Goal: Task Accomplishment & Management: Complete application form

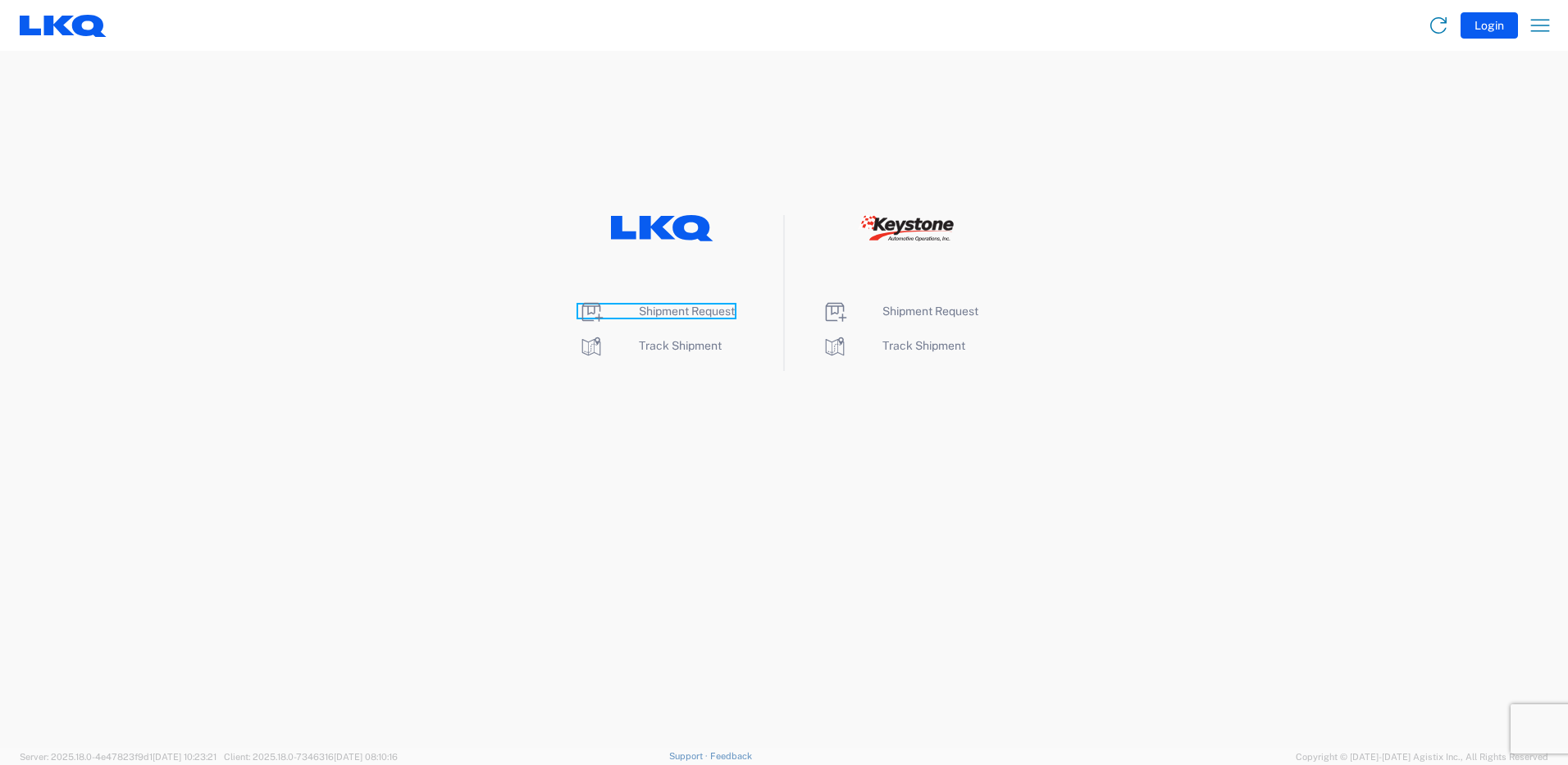
click at [707, 308] on span "Shipment Request" at bounding box center [686, 310] width 96 height 13
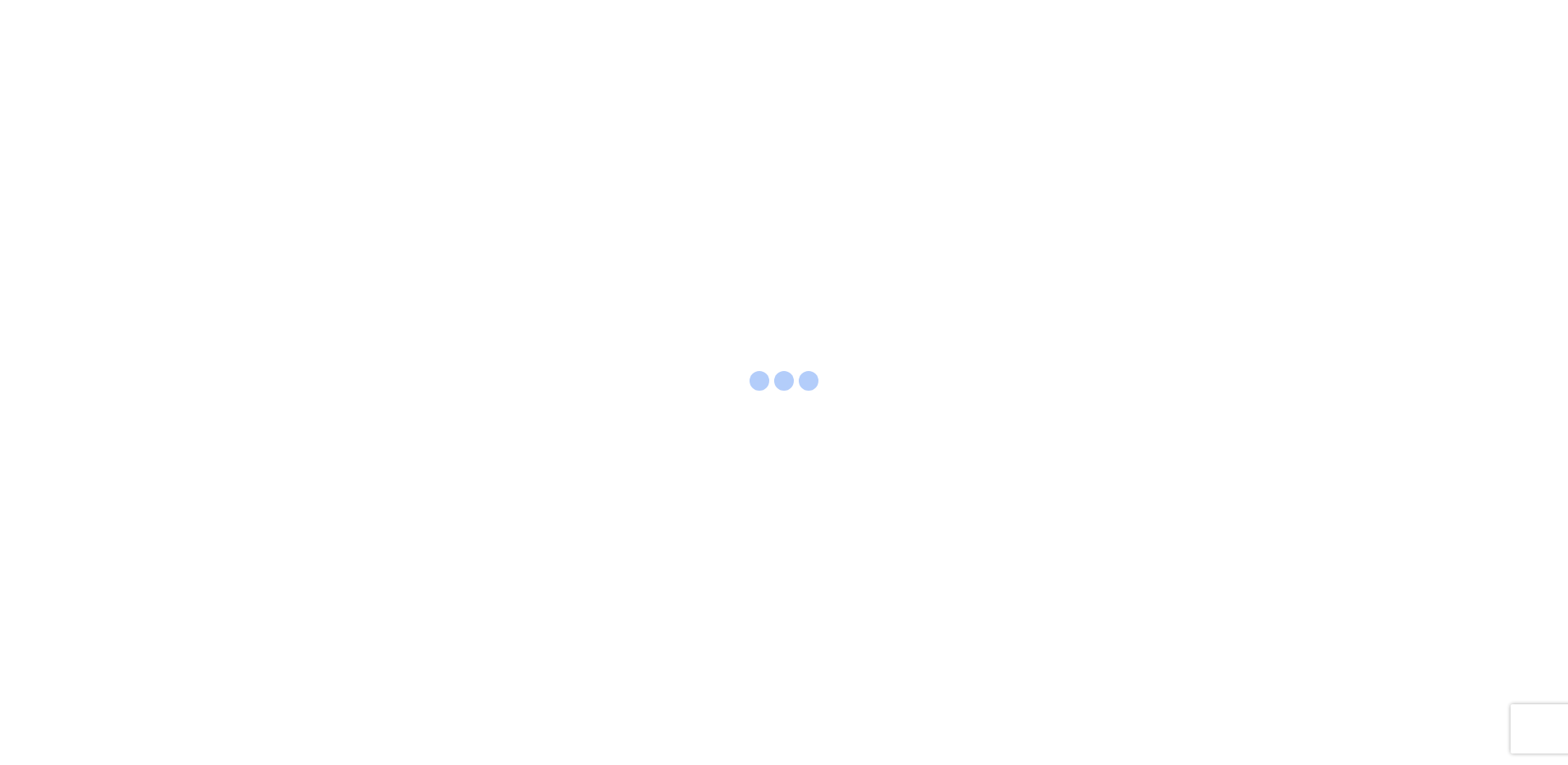
select select "FULL"
select select "LBS"
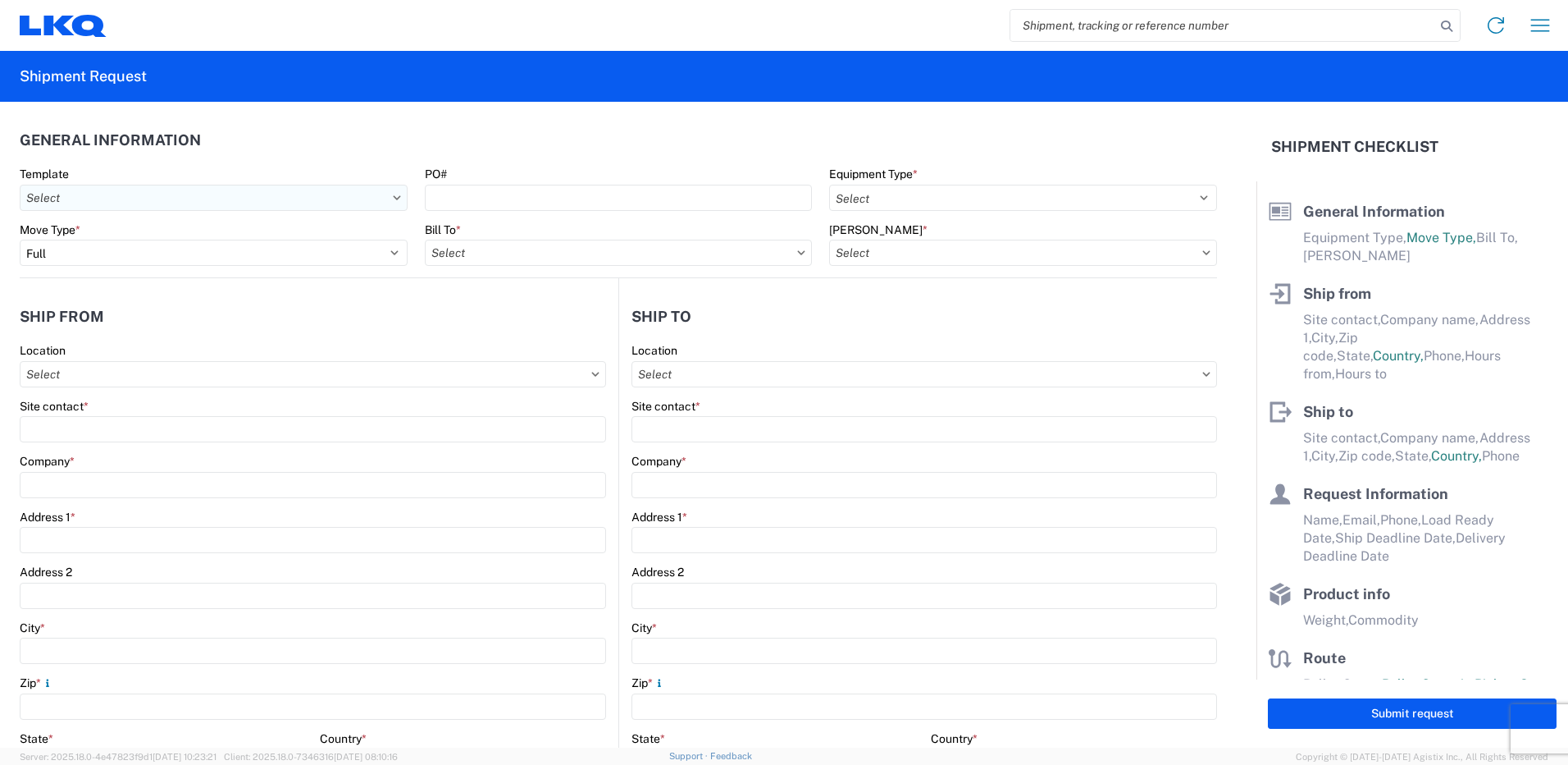
click at [113, 205] on input "Template" at bounding box center [214, 198] width 388 height 26
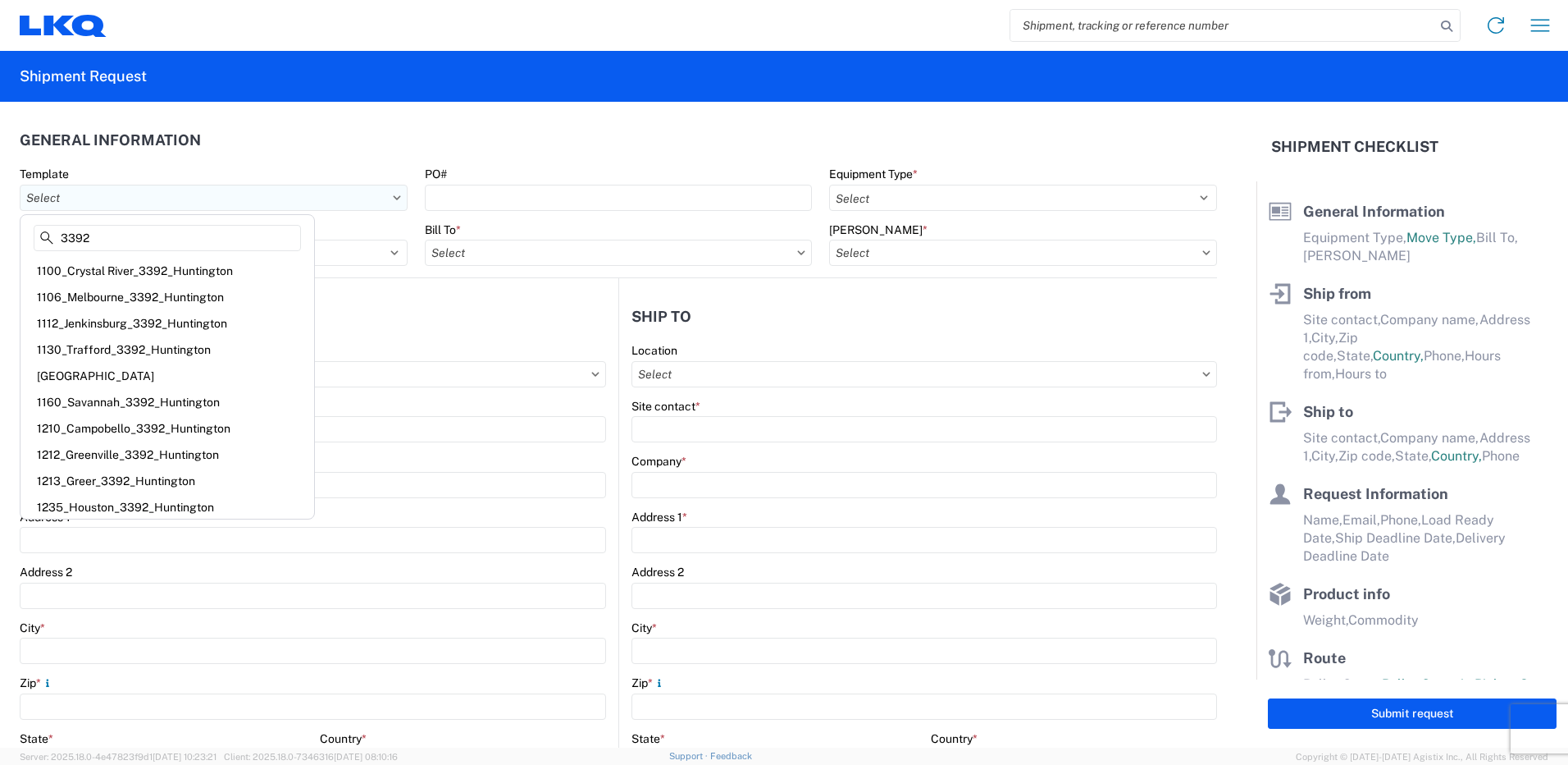
type input "3392"
click at [132, 170] on div "Template" at bounding box center [214, 174] width 388 height 15
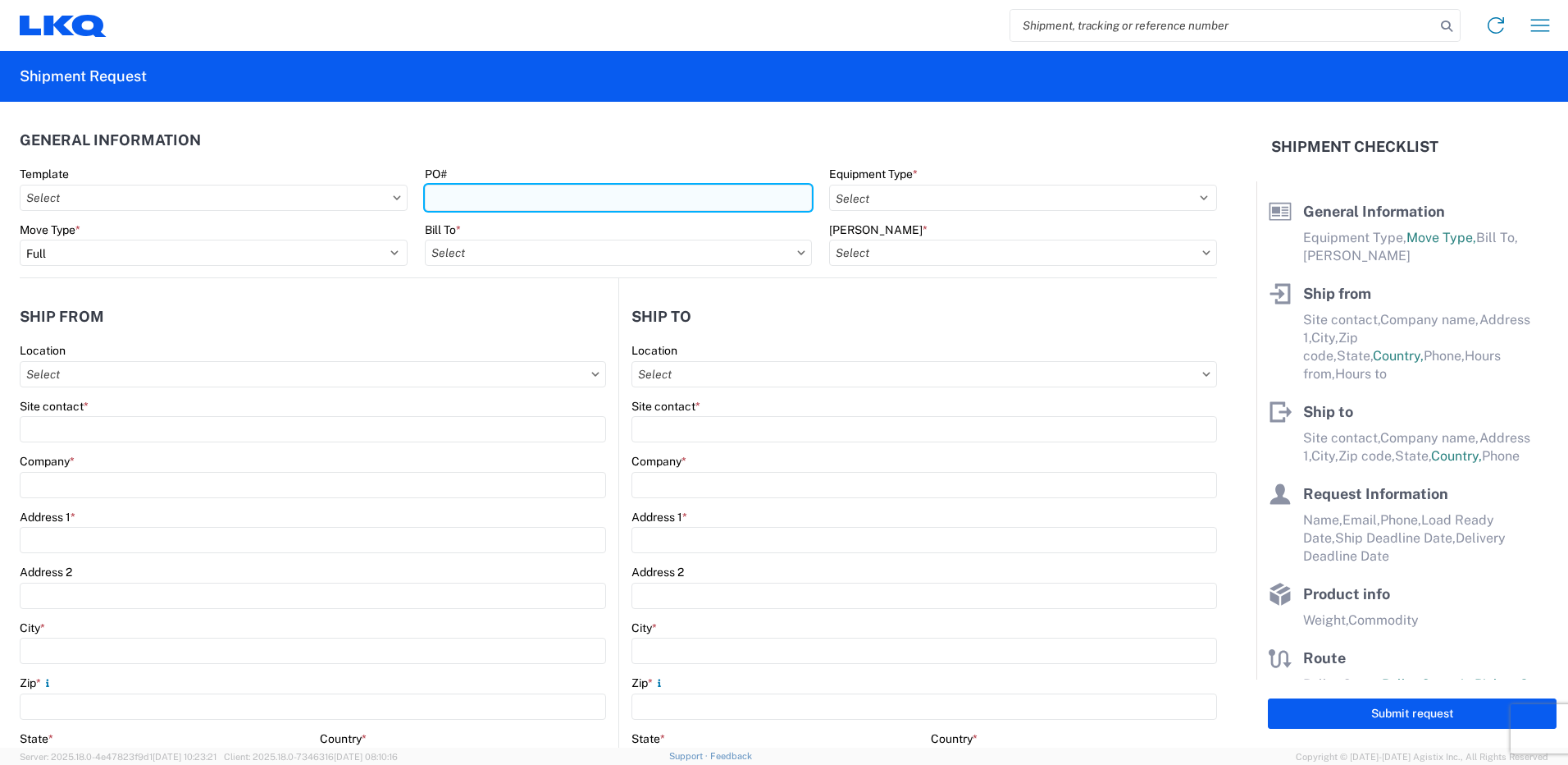
drag, startPoint x: 642, startPoint y: 201, endPoint x: 634, endPoint y: 202, distance: 8.1
click at [636, 202] on input "PO#" at bounding box center [619, 198] width 388 height 26
type input "T31434"
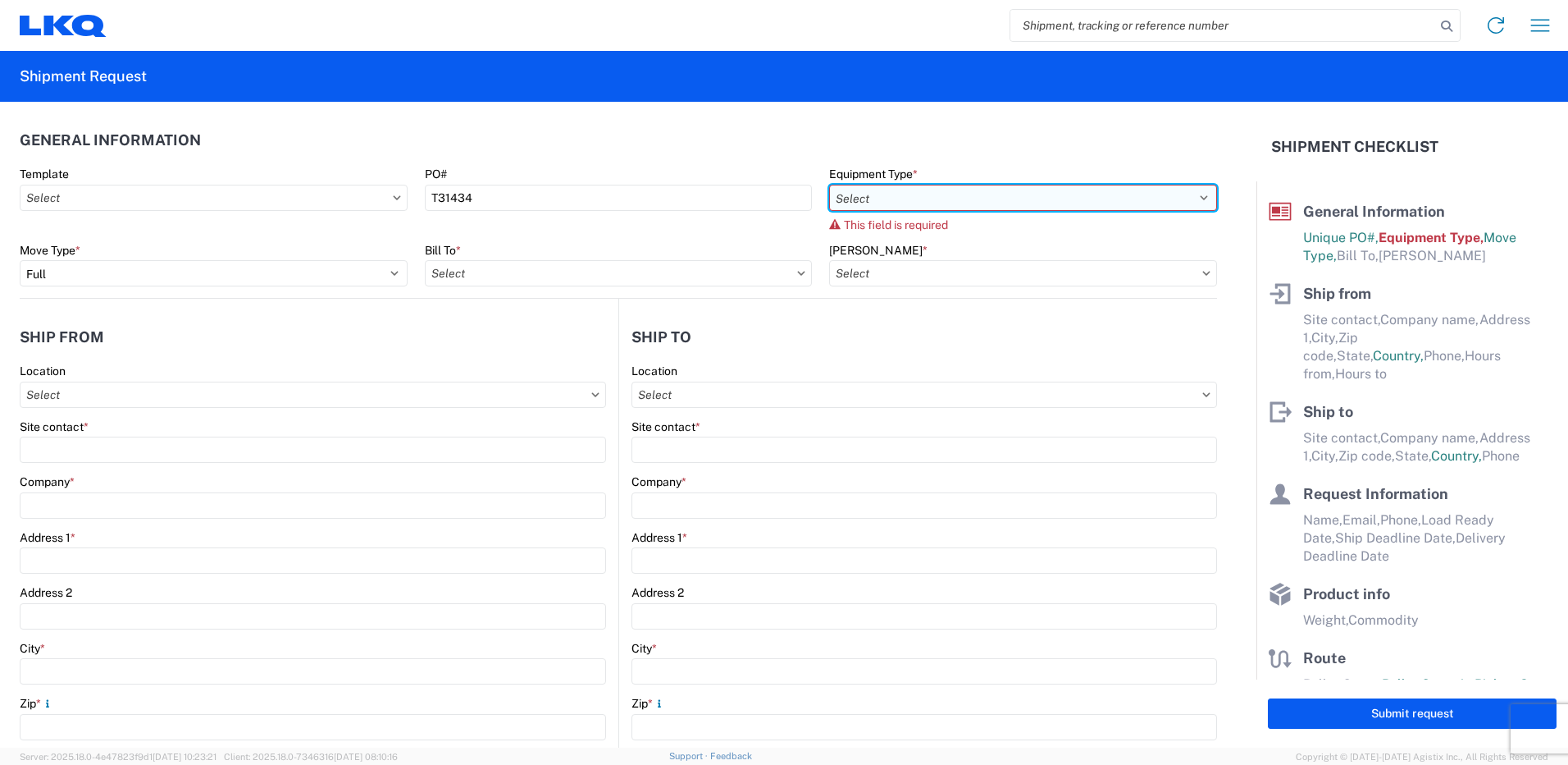
drag, startPoint x: 888, startPoint y: 194, endPoint x: 896, endPoint y: 196, distance: 8.2
click at [891, 196] on select "Select 53’ Dry Van Flatbed Dropdeck (van) Lowboy (flatbed) Rail" at bounding box center [1023, 198] width 388 height 26
select select "STDV"
click at [829, 185] on select "Select 53’ Dry Van Flatbed Dropdeck (van) Lowboy (flatbed) Rail" at bounding box center [1023, 198] width 388 height 26
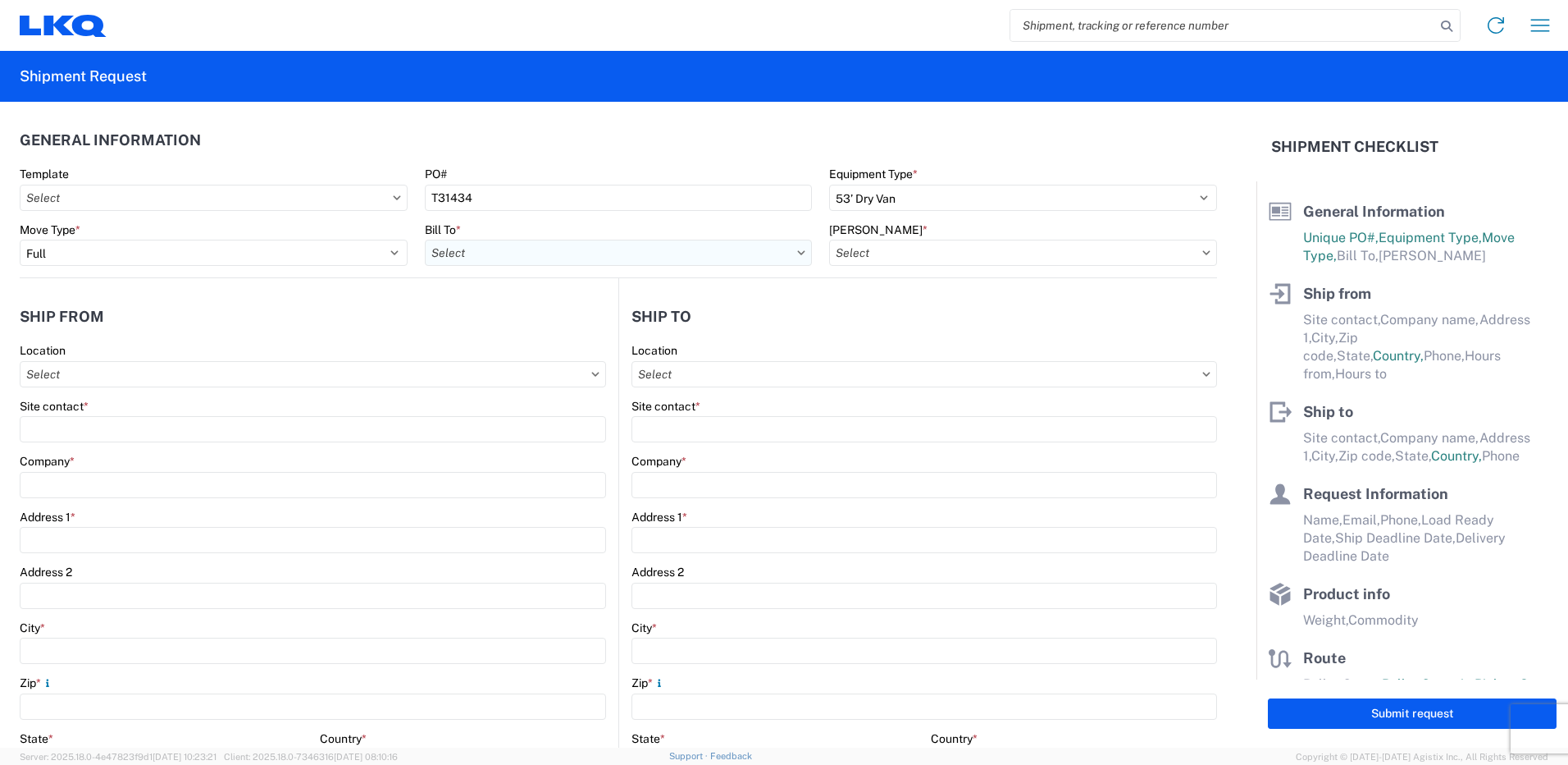
click at [552, 256] on input "Bill To *" at bounding box center [619, 252] width 388 height 26
type input "3392"
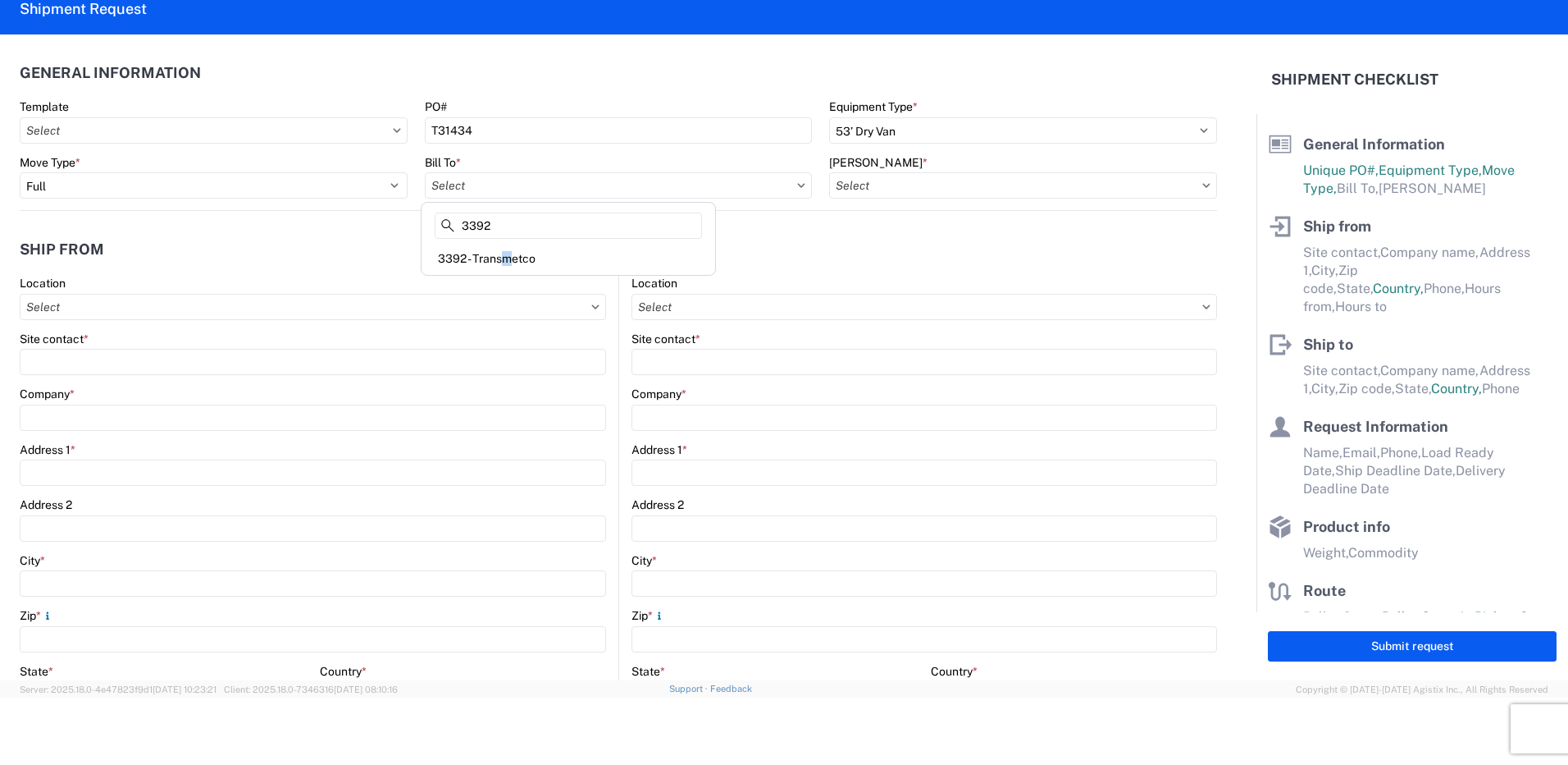
drag, startPoint x: 500, startPoint y: 265, endPoint x: 508, endPoint y: 266, distance: 8.1
click at [501, 267] on div "3392 - Transmetco" at bounding box center [568, 258] width 287 height 26
type input "3392 - Transmetco"
click at [927, 189] on input "[PERSON_NAME] *" at bounding box center [1023, 185] width 388 height 26
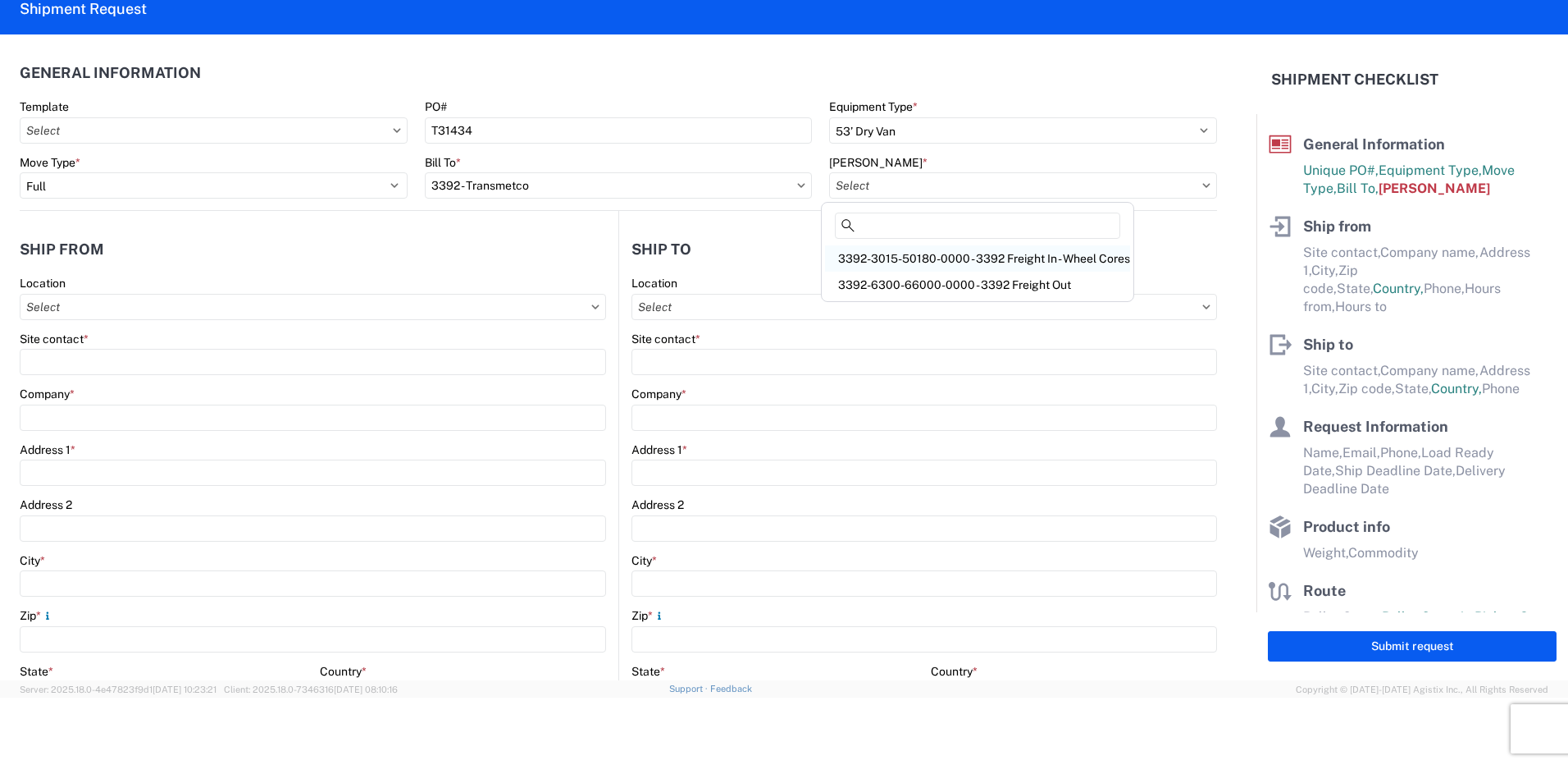
click at [967, 261] on div "3392-3015-50180-0000 - 3392 Freight In - Wheel Cores" at bounding box center [977, 258] width 305 height 26
type input "3392-3015-50180-0000 - 3392 Freight In - Wheel Cores"
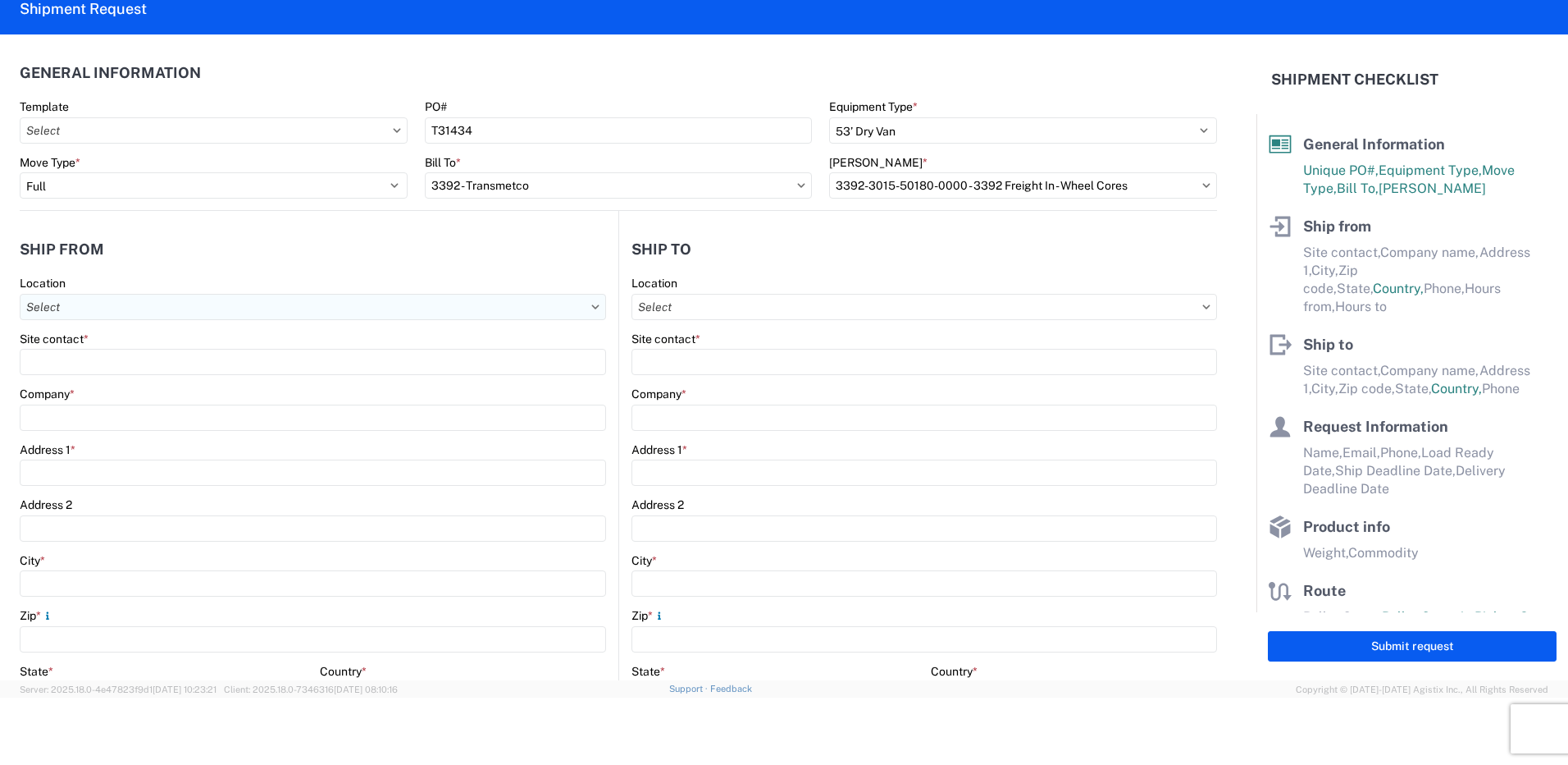
click at [91, 306] on input "Location" at bounding box center [313, 307] width 586 height 26
type input "1581"
click at [85, 380] on div "1581- LKQ" at bounding box center [167, 380] width 287 height 26
type input "1581- LKQ"
type input "LKQ Corporation"
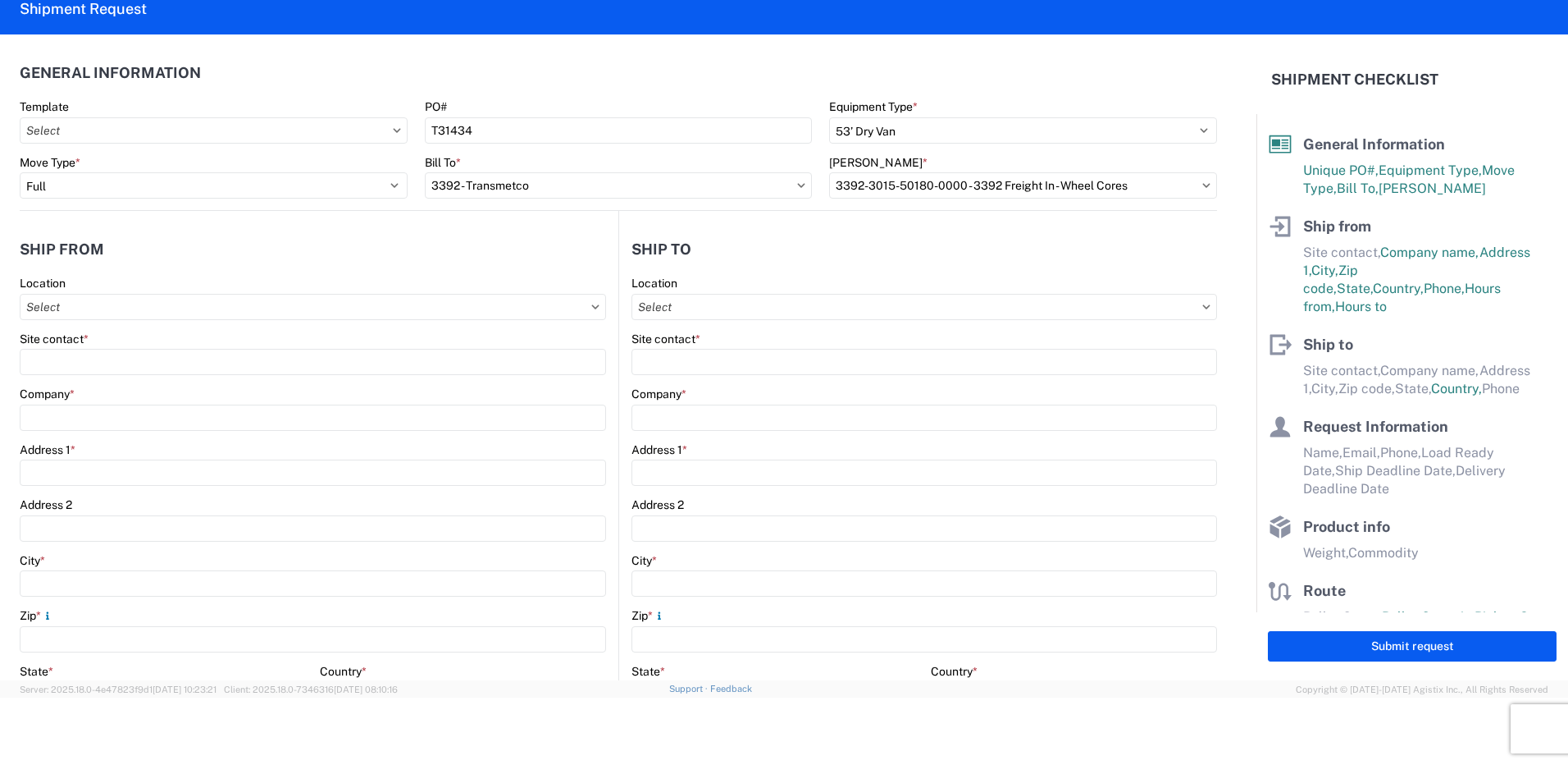
type input "[STREET_ADDRESS]"
type input "[GEOGRAPHIC_DATA]"
type input "60639"
select select "IL"
select select "US"
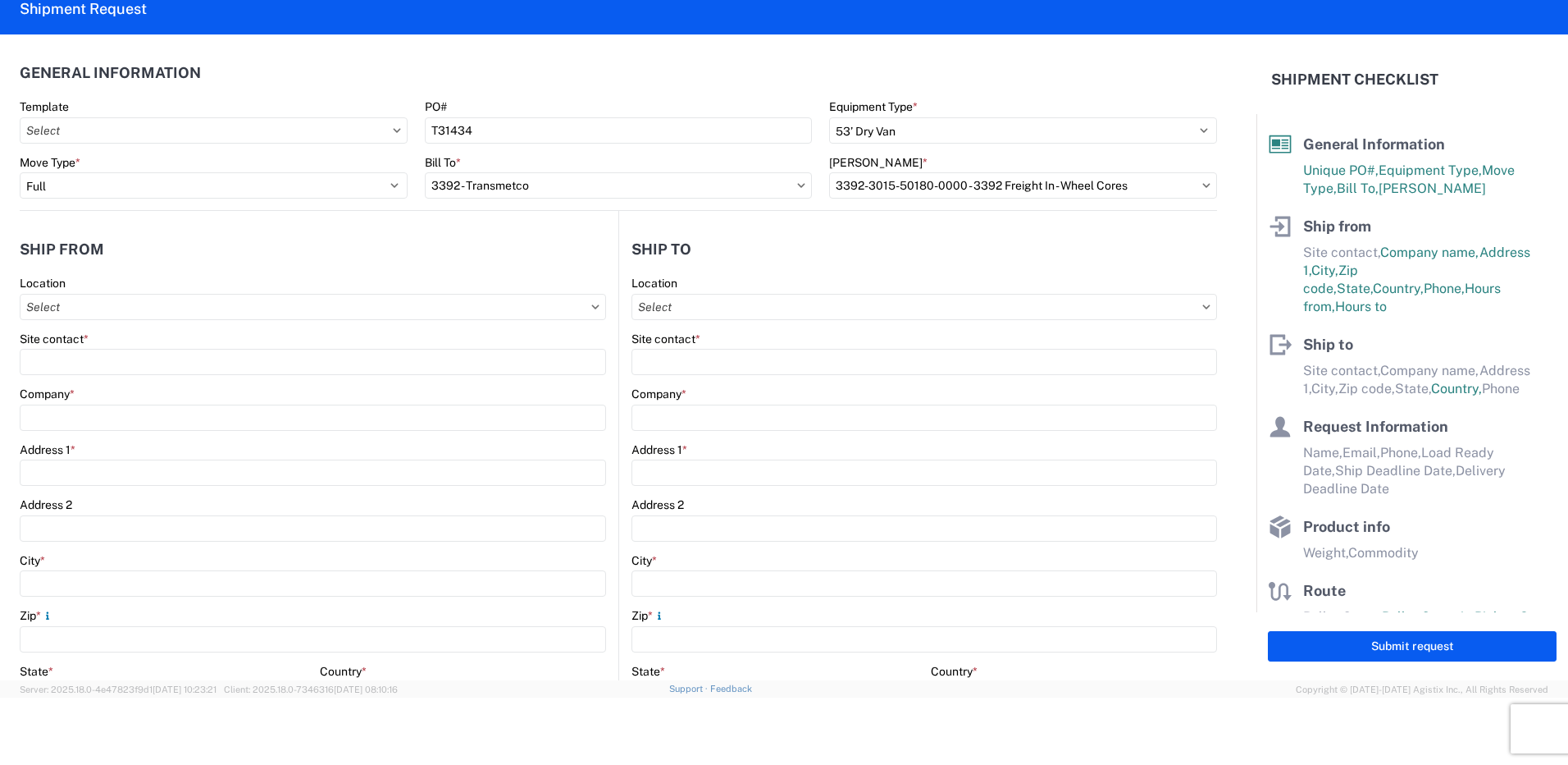
type input "[PHONE_NUMBER]"
type input "07:00"
type input "15:00"
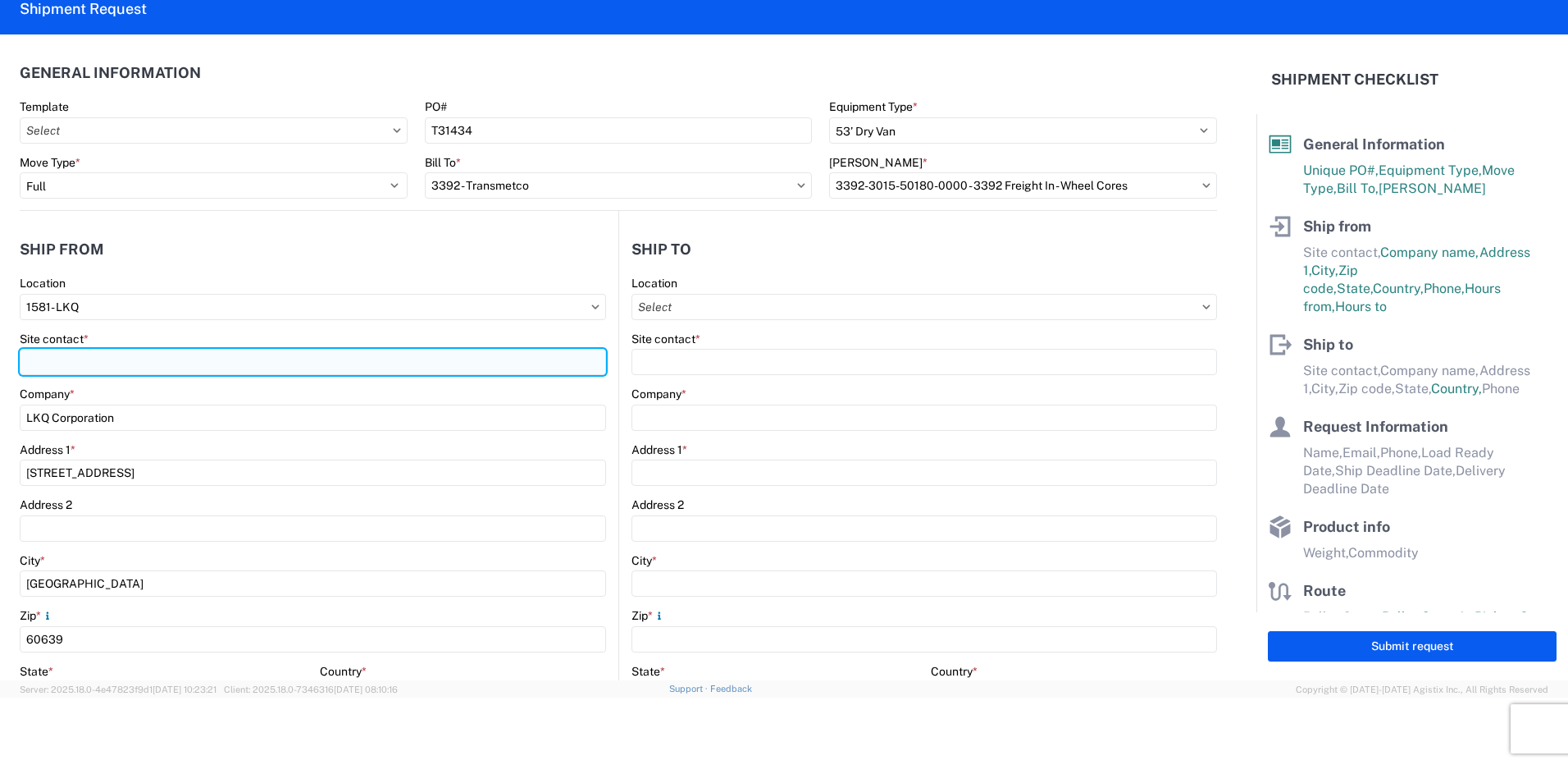
click at [115, 361] on input "Site contact *" at bounding box center [313, 362] width 586 height 26
type input "[PERSON_NAME]"
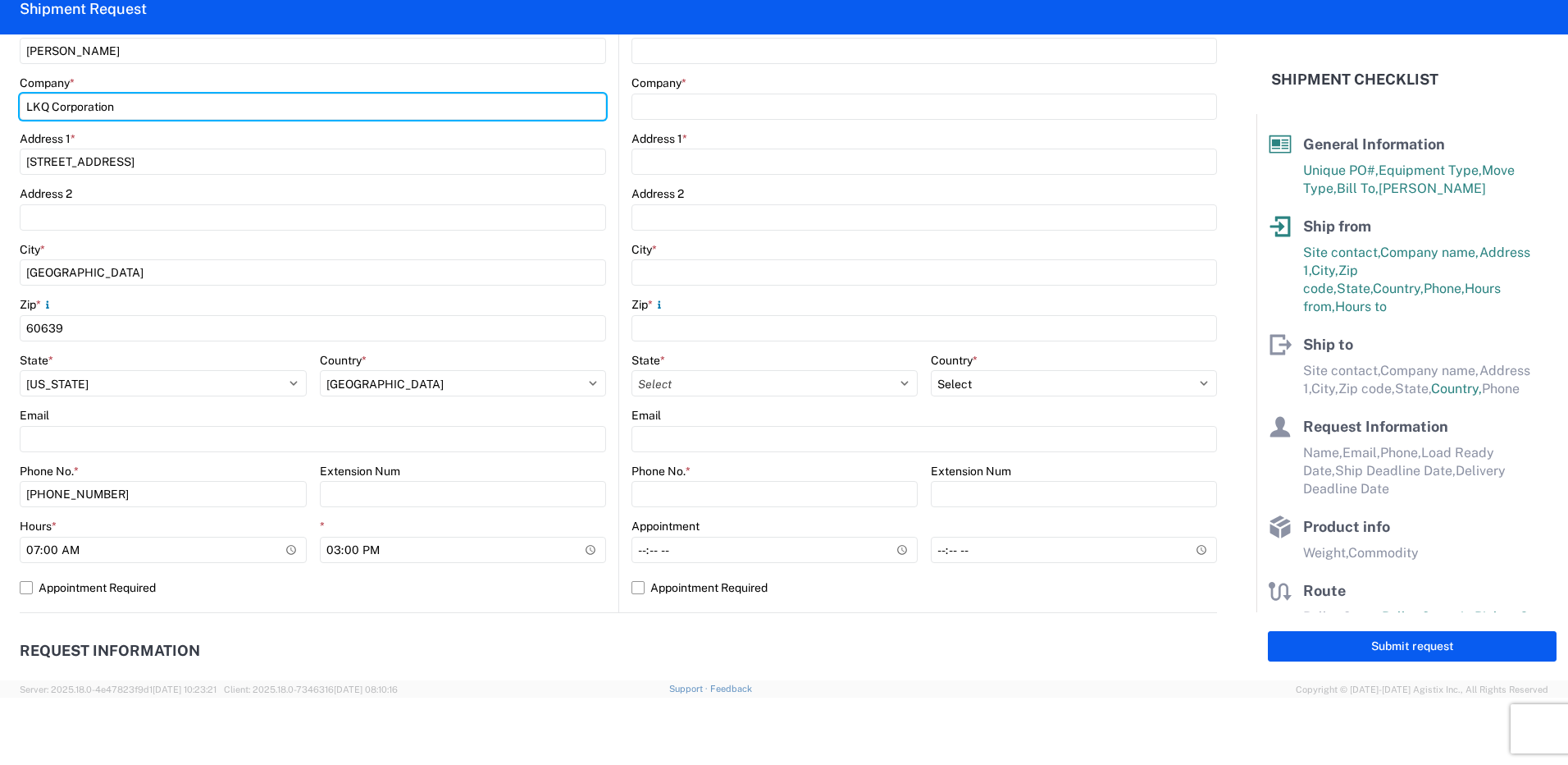
scroll to position [328, 0]
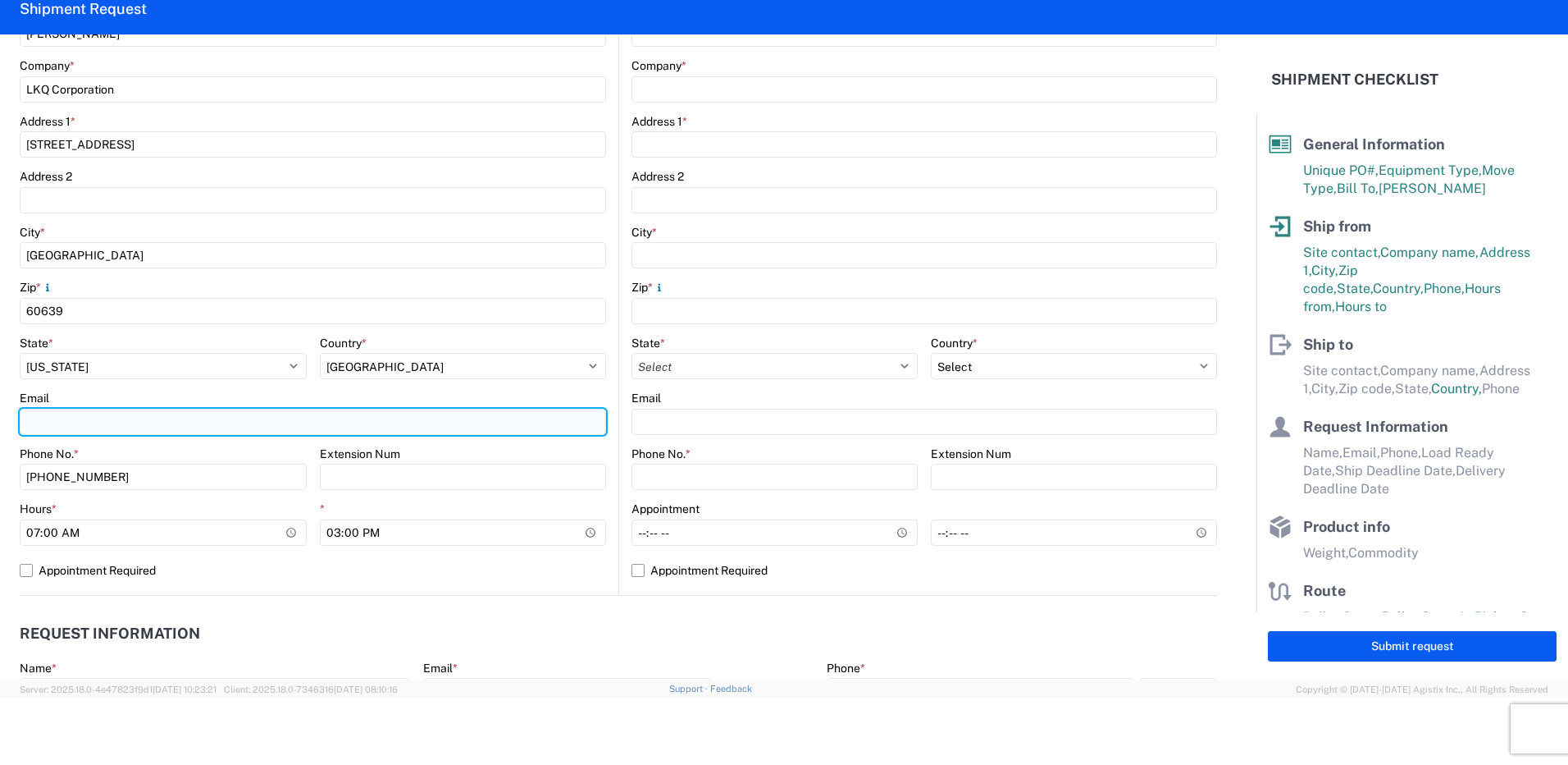
click at [106, 427] on input "Email" at bounding box center [313, 421] width 586 height 26
type input "[EMAIL_ADDRESS][DOMAIN_NAME]"
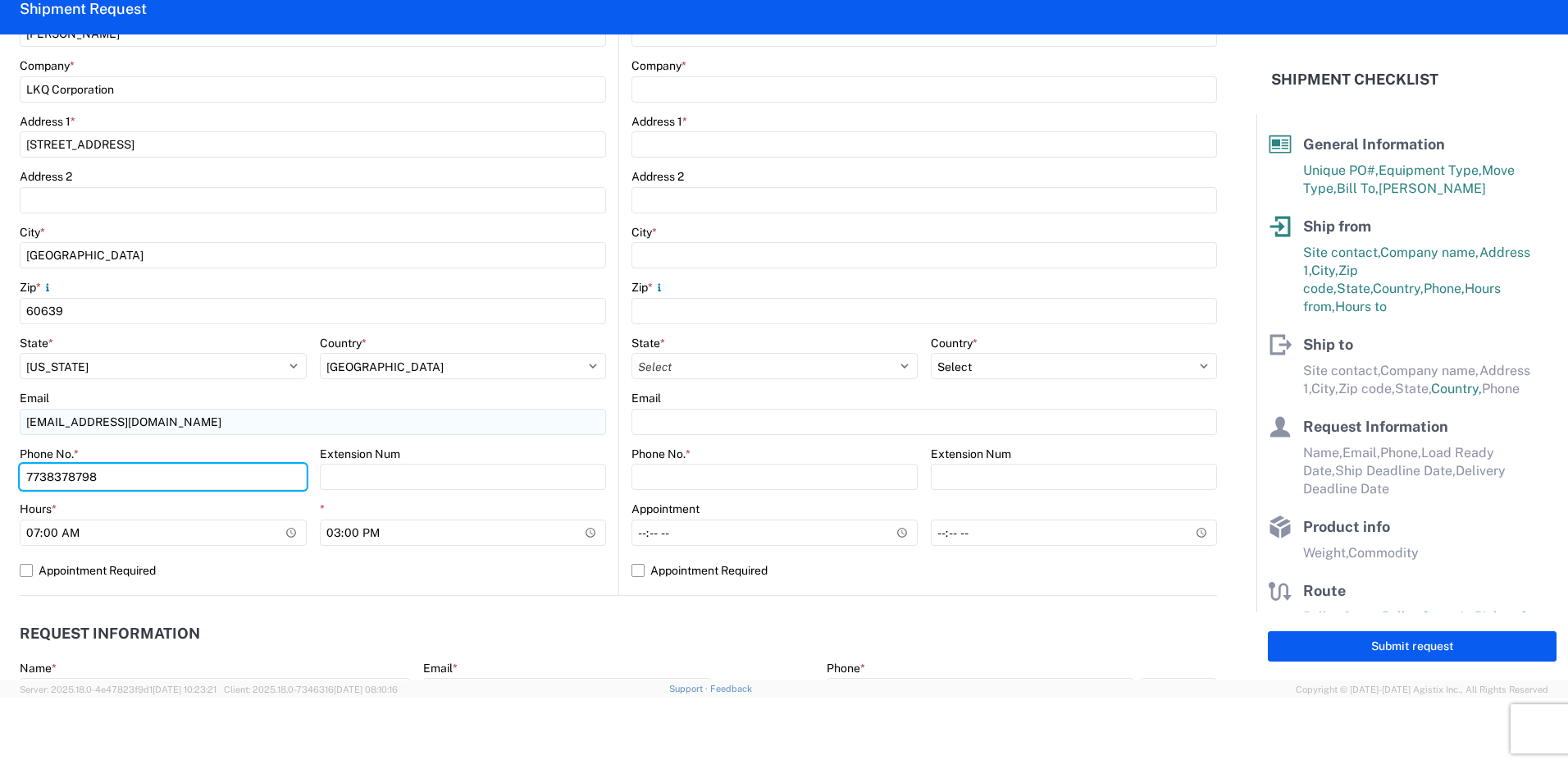
type input "7738378798"
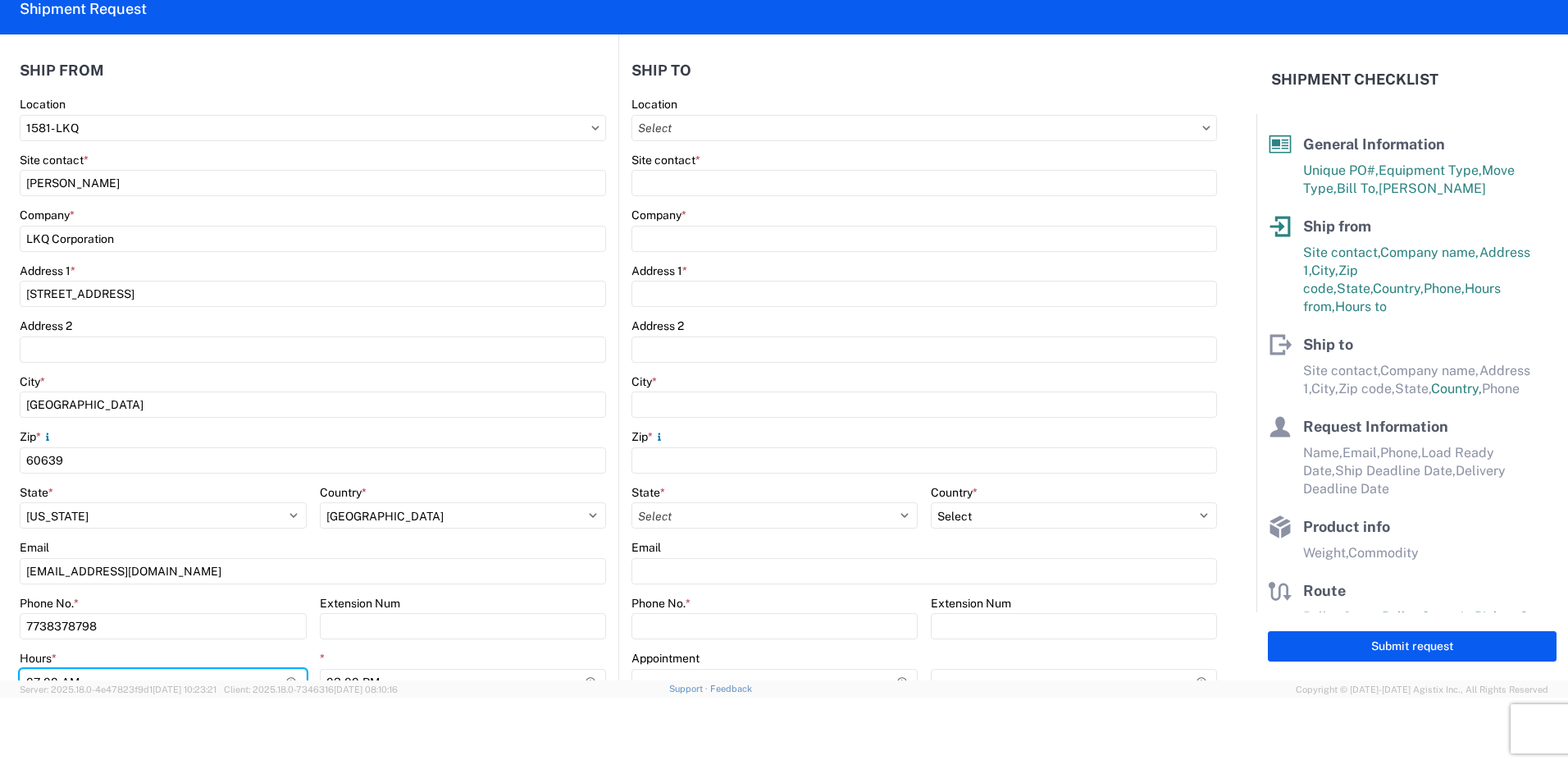
scroll to position [0, 0]
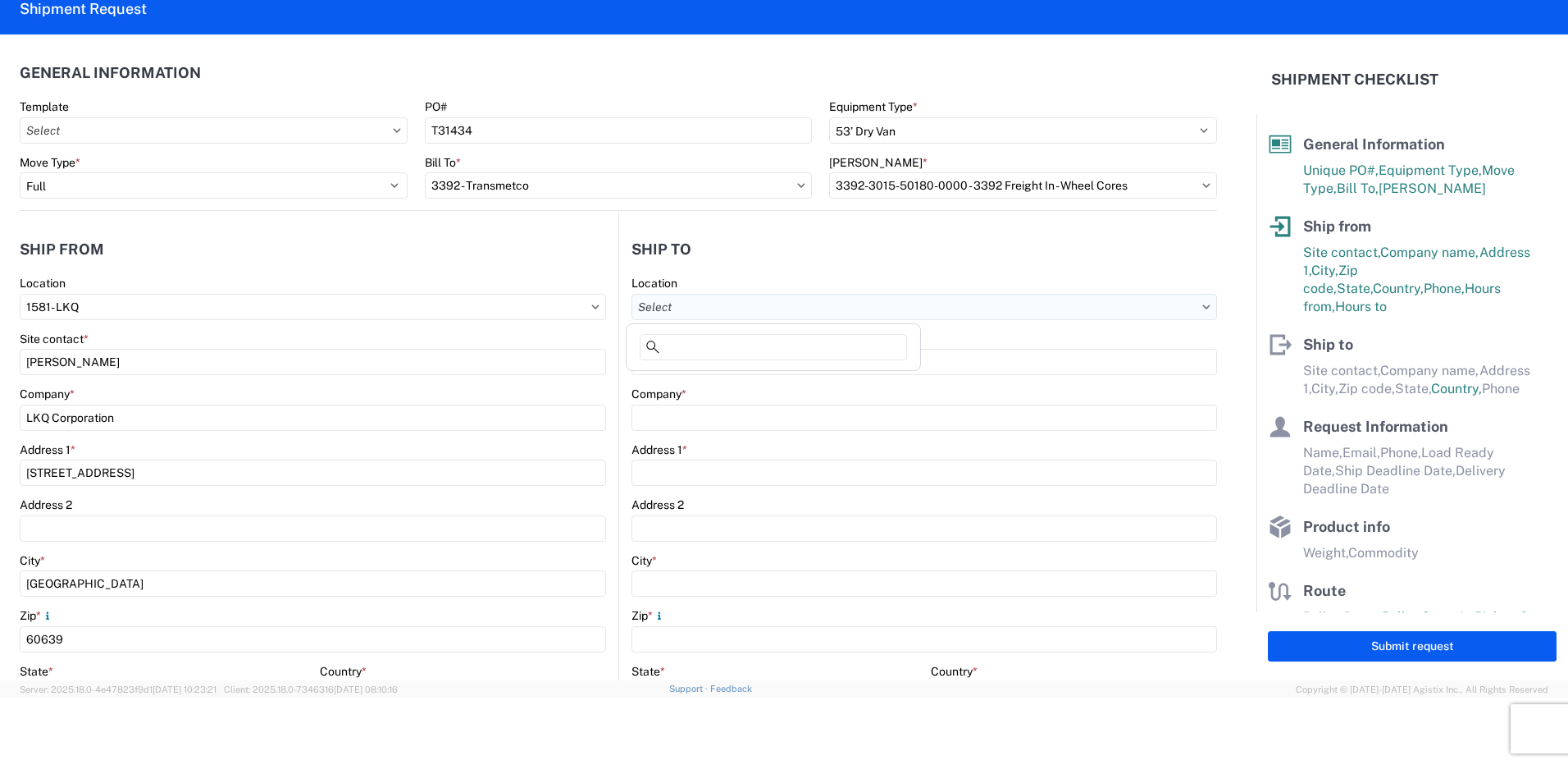
click at [691, 311] on input "Location" at bounding box center [925, 307] width 586 height 26
type input "3392"
click at [716, 380] on div "3392 - Transmetco" at bounding box center [773, 380] width 287 height 26
type input "3392 - Transmetco"
type input "LKQ Corporation"
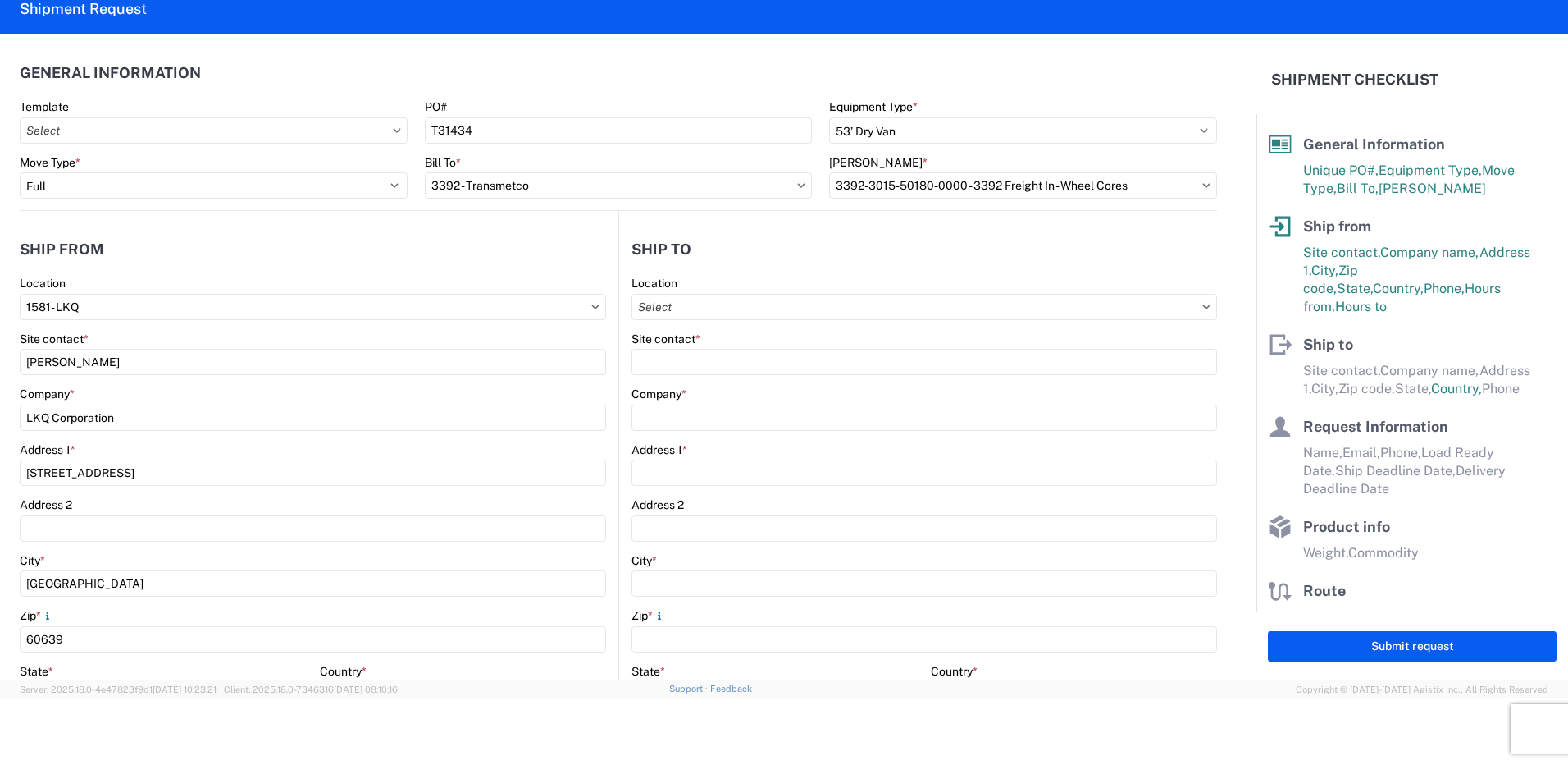
type input "[STREET_ADDRESS]"
type input "Huntington"
type input "46750"
select select "IN"
select select "US"
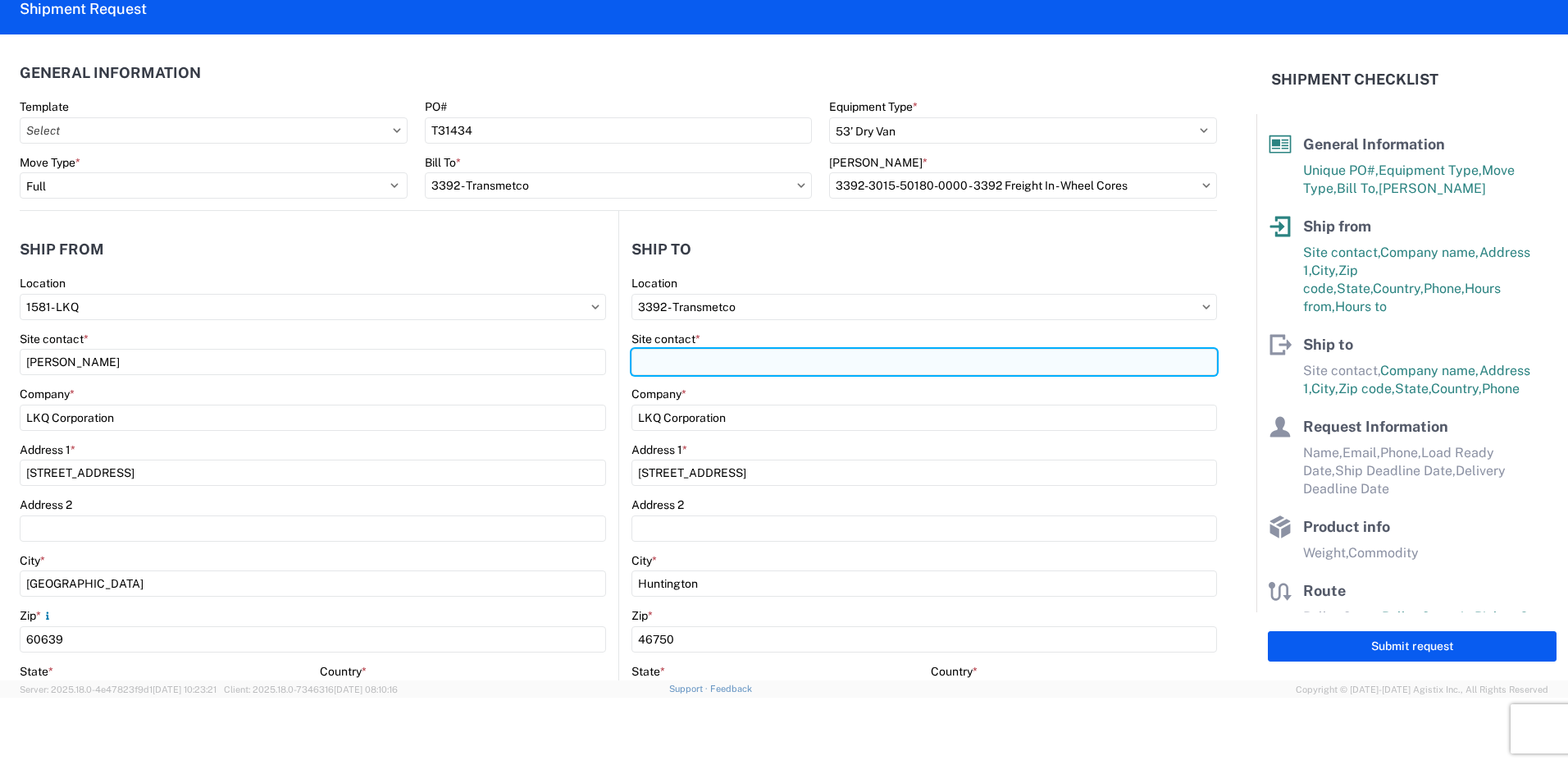
click at [675, 365] on input "Site contact *" at bounding box center [925, 362] width 586 height 26
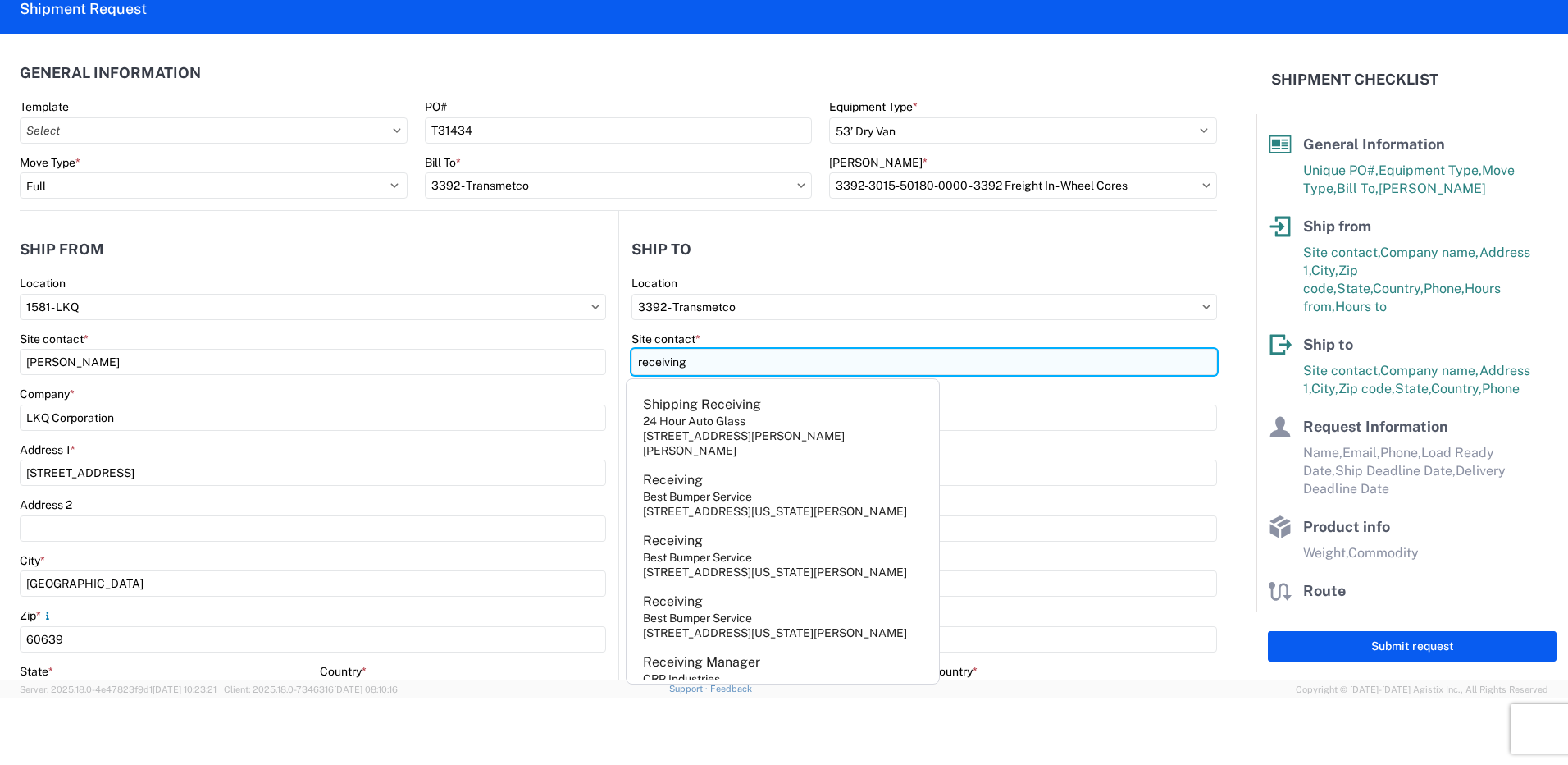
type input "receiving"
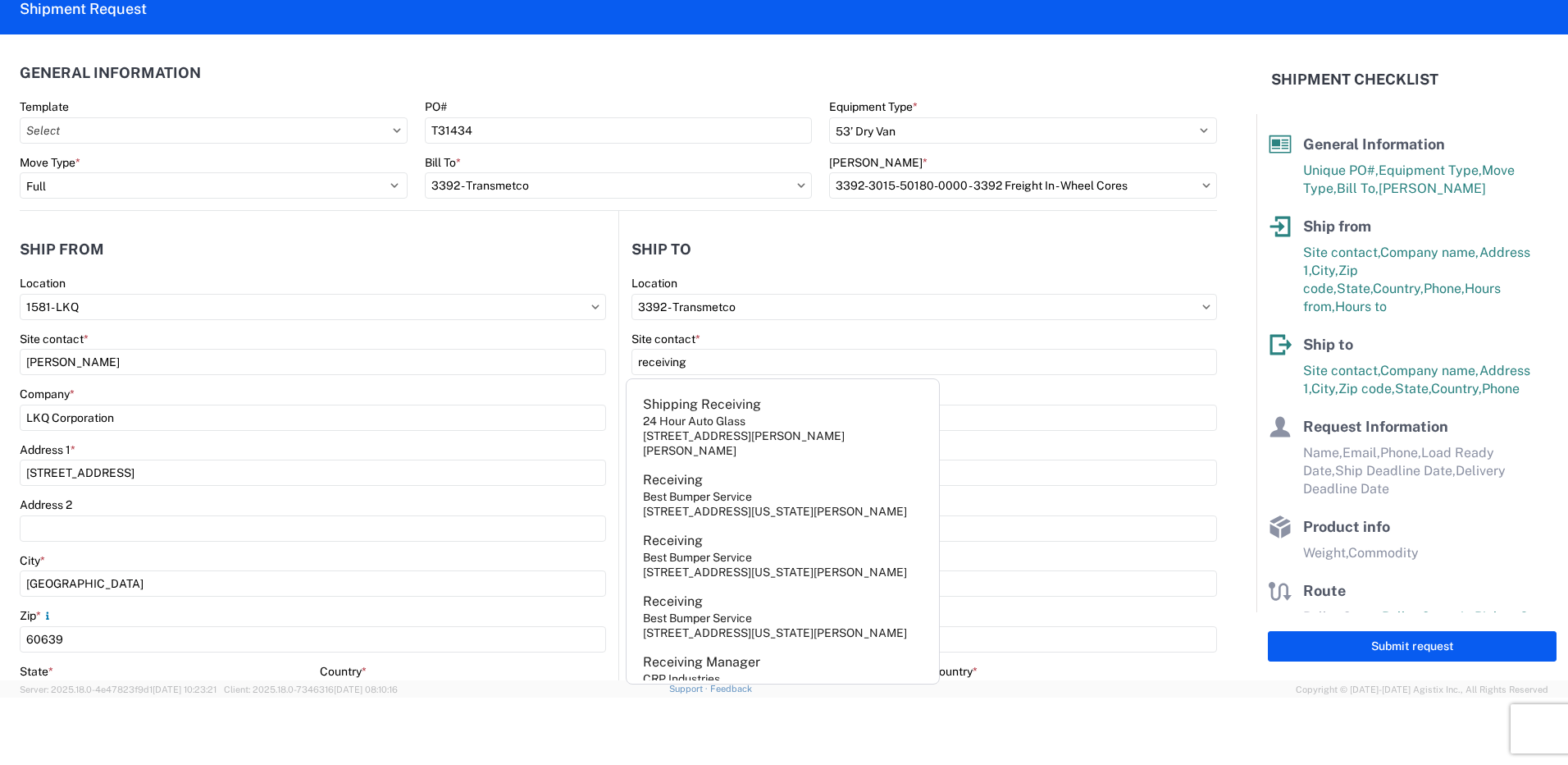
click at [955, 256] on header "Ship to" at bounding box center [919, 248] width 598 height 37
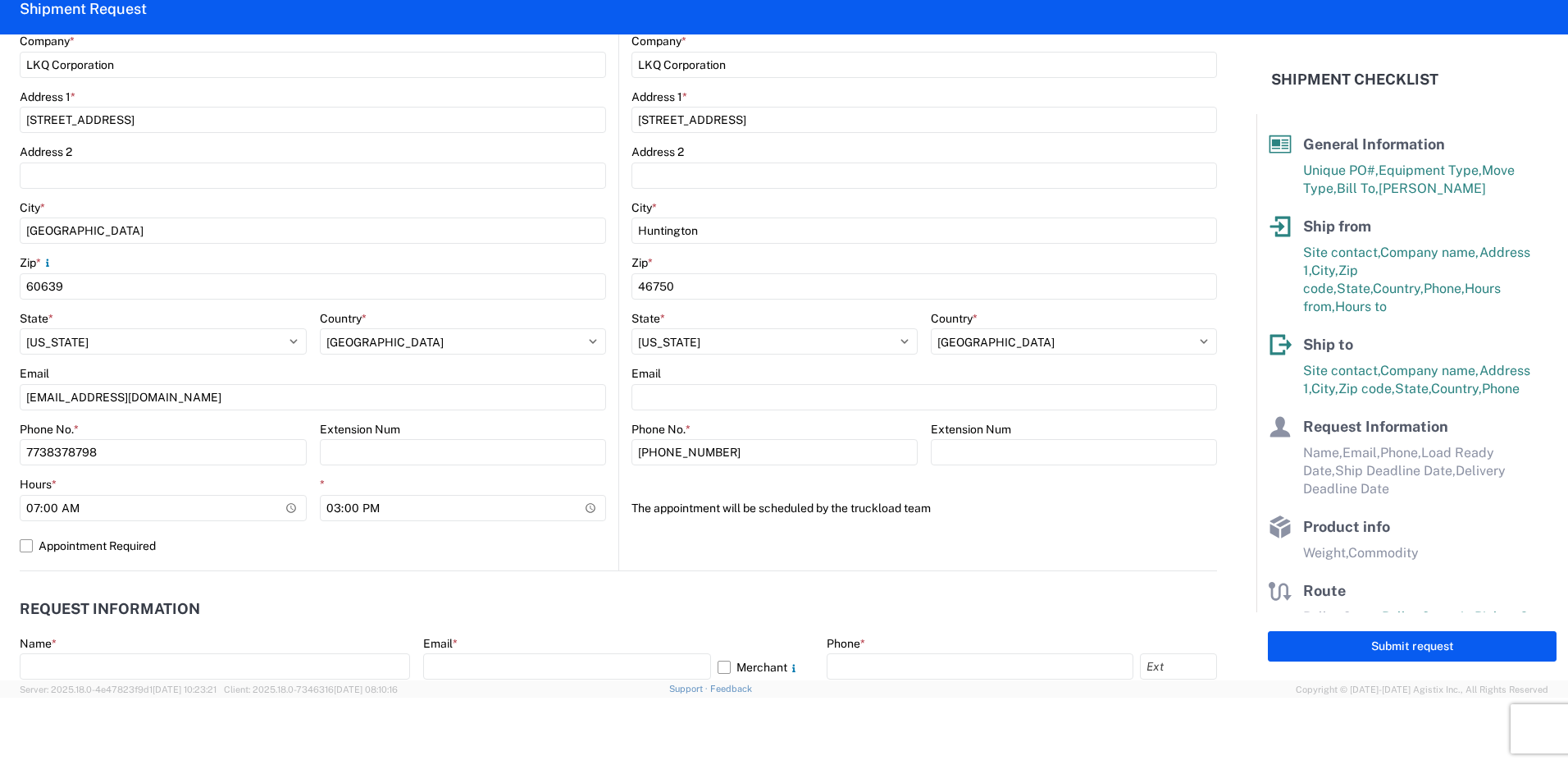
scroll to position [574, 0]
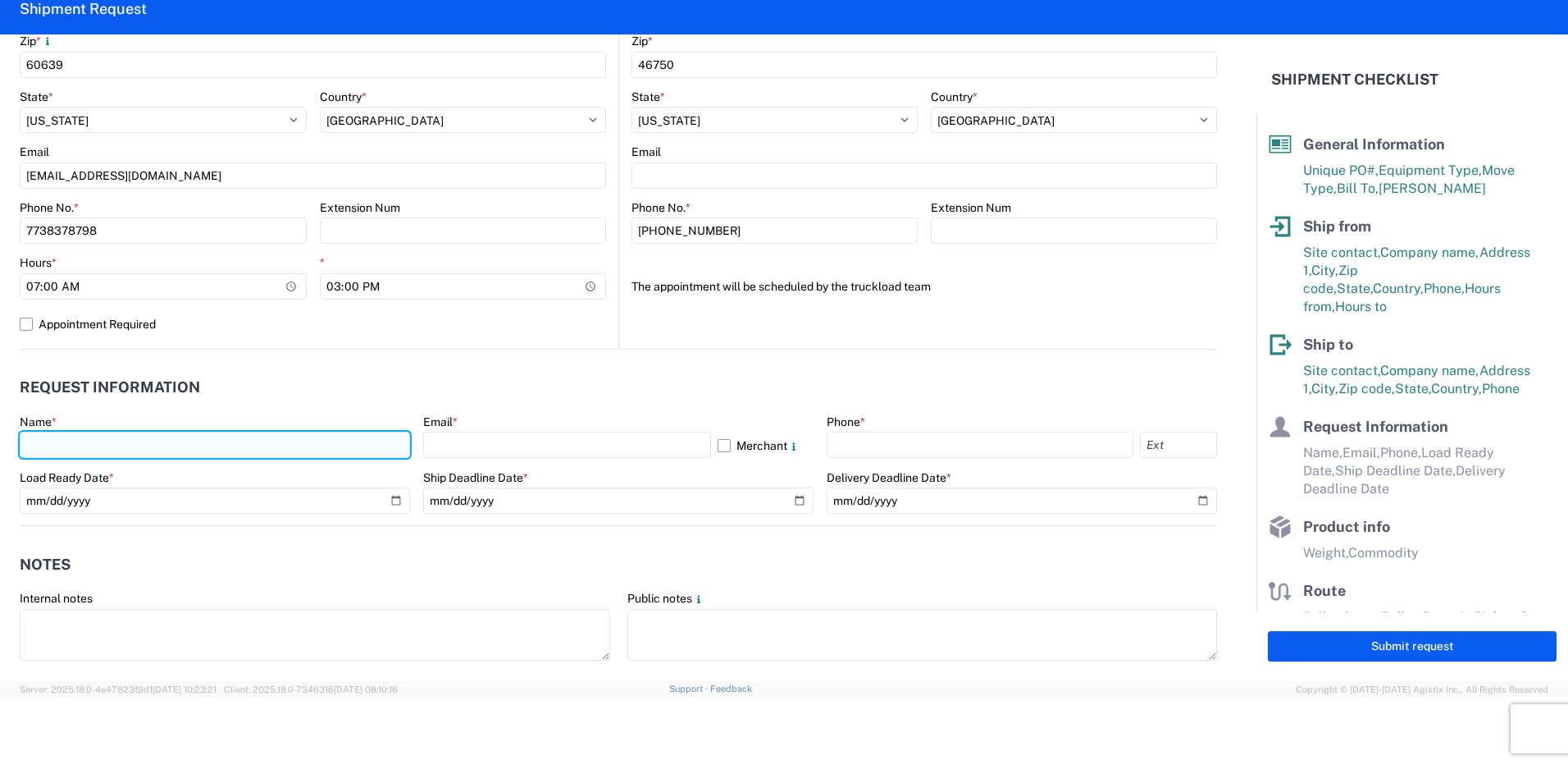
click at [67, 450] on input "text" at bounding box center [214, 444] width 390 height 26
type input "[PERSON_NAME]"
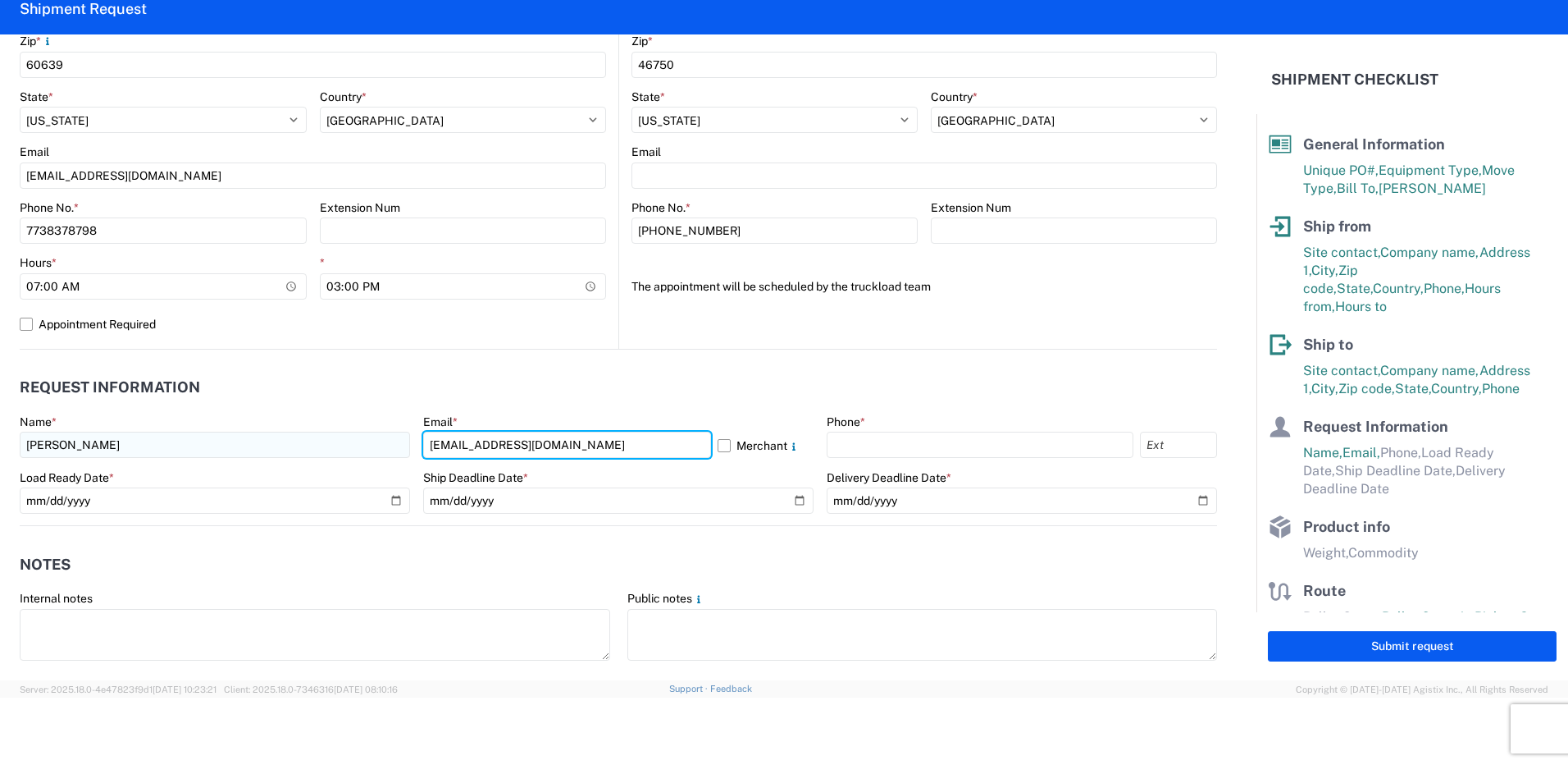
type input "[EMAIL_ADDRESS][DOMAIN_NAME]"
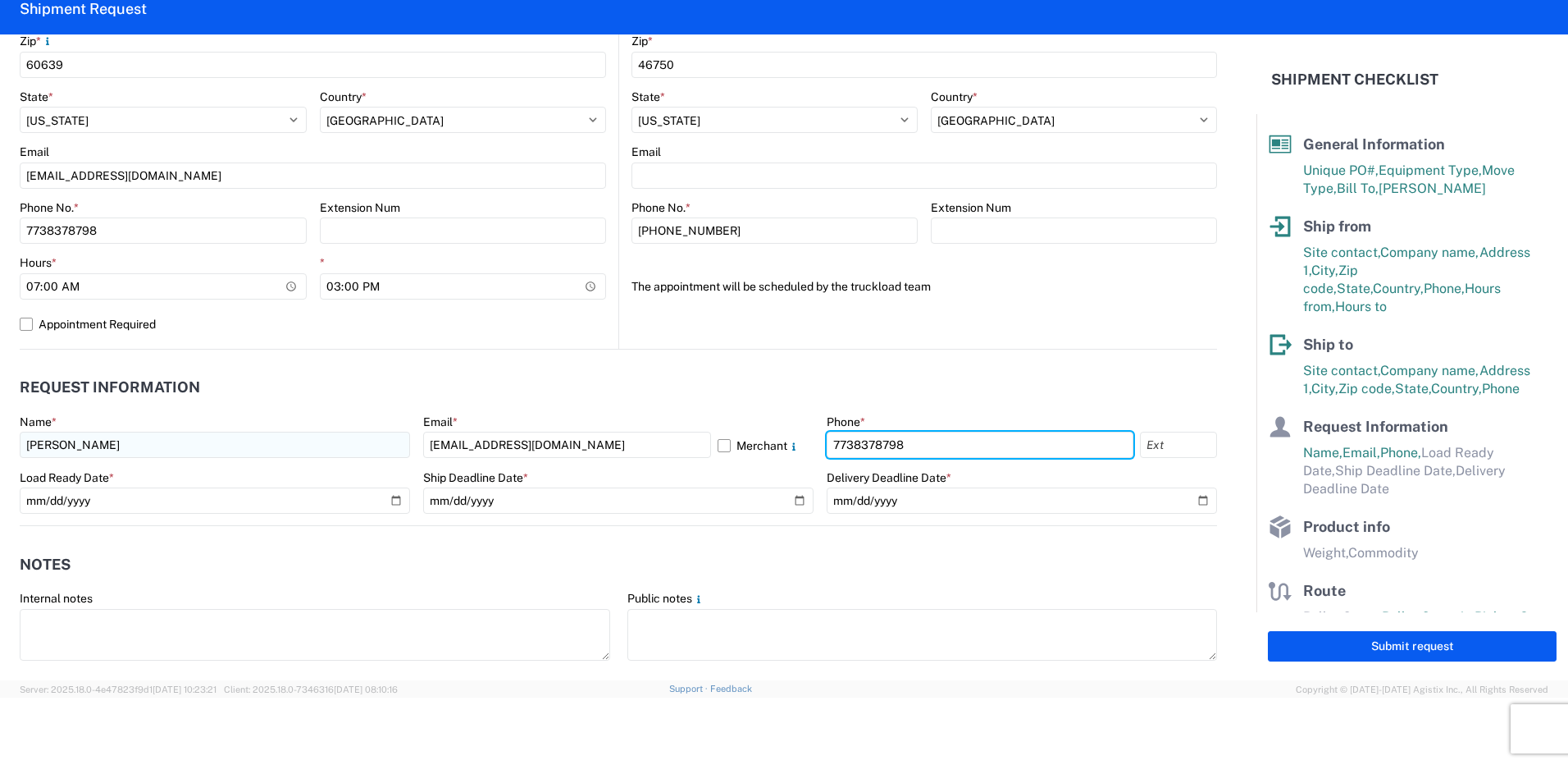
type input "7738378798"
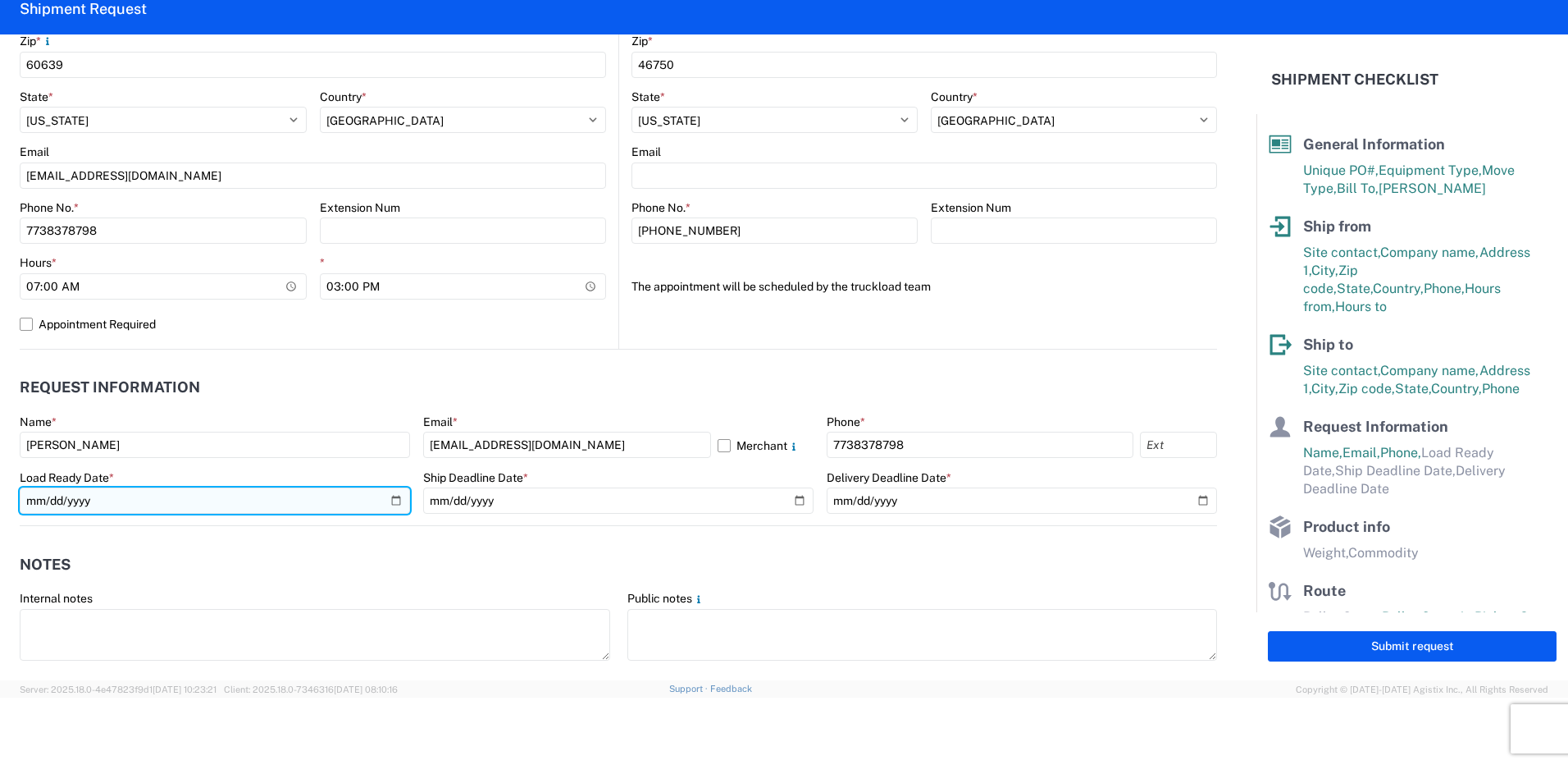
click at [393, 498] on input "date" at bounding box center [214, 501] width 390 height 26
type input "[DATE]"
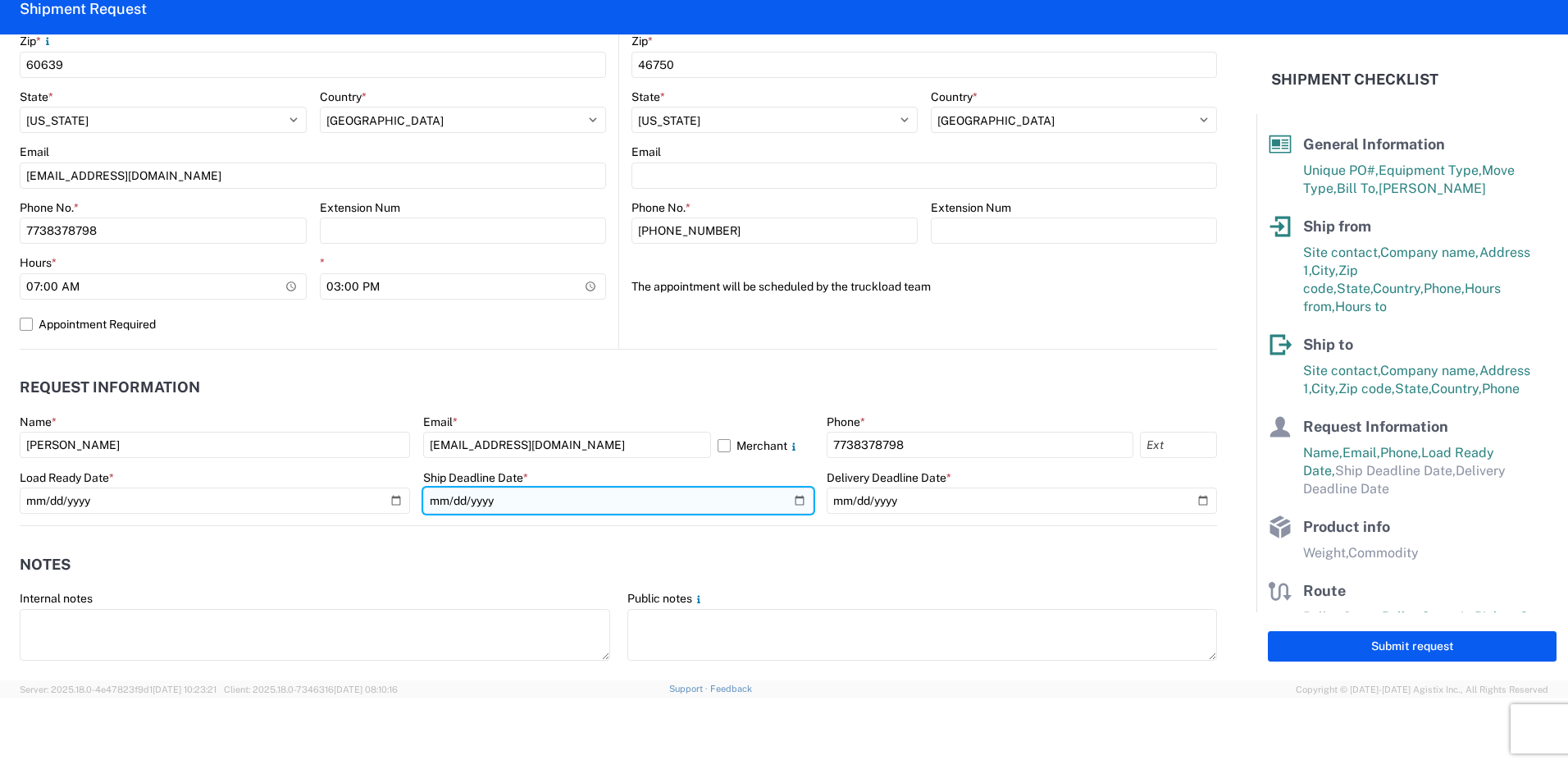
click at [791, 500] on input "date" at bounding box center [618, 501] width 390 height 26
type input "[DATE]"
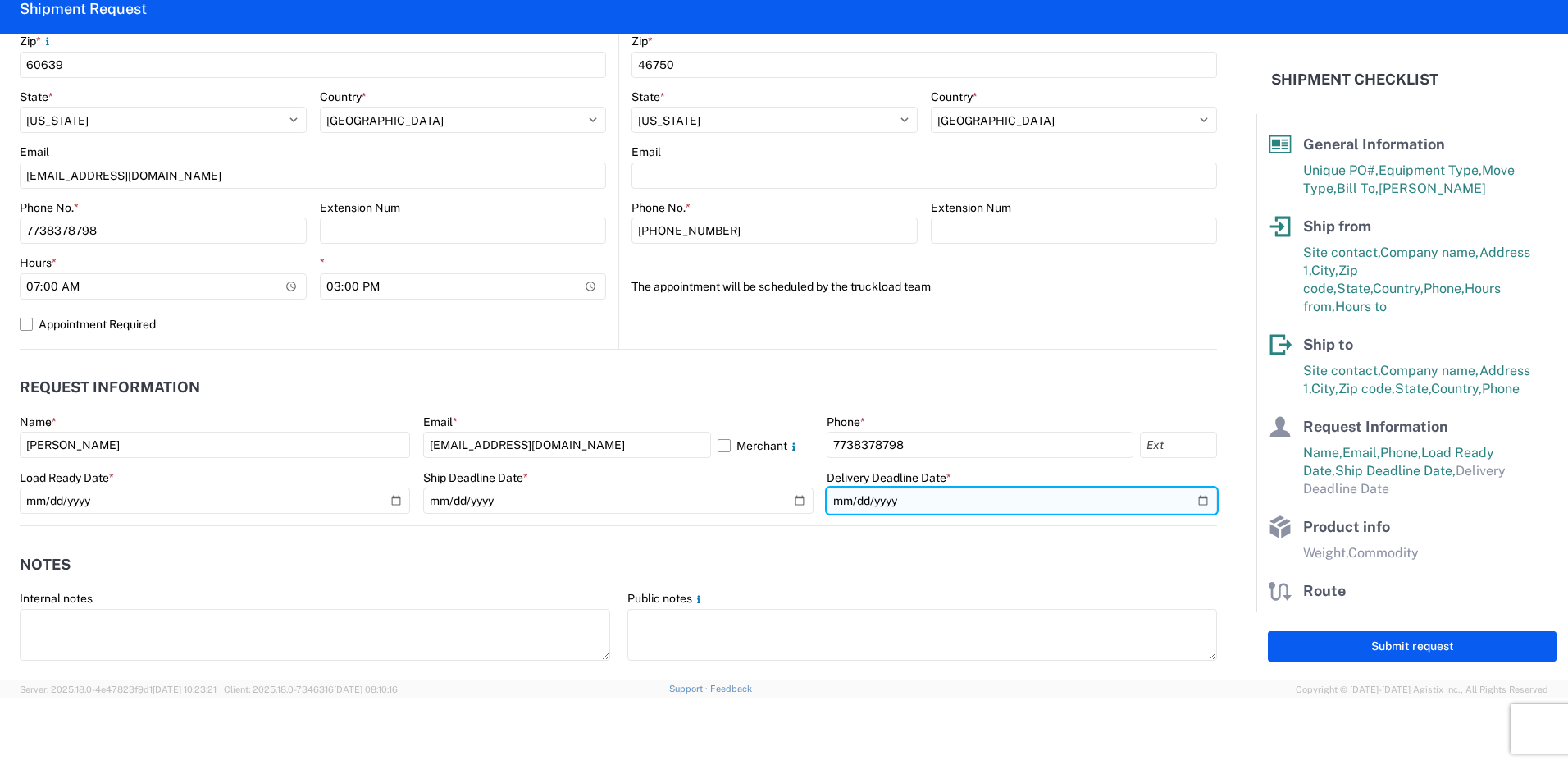
click at [970, 500] on input "date" at bounding box center [1021, 501] width 390 height 26
click at [1192, 494] on input "date" at bounding box center [1021, 501] width 390 height 26
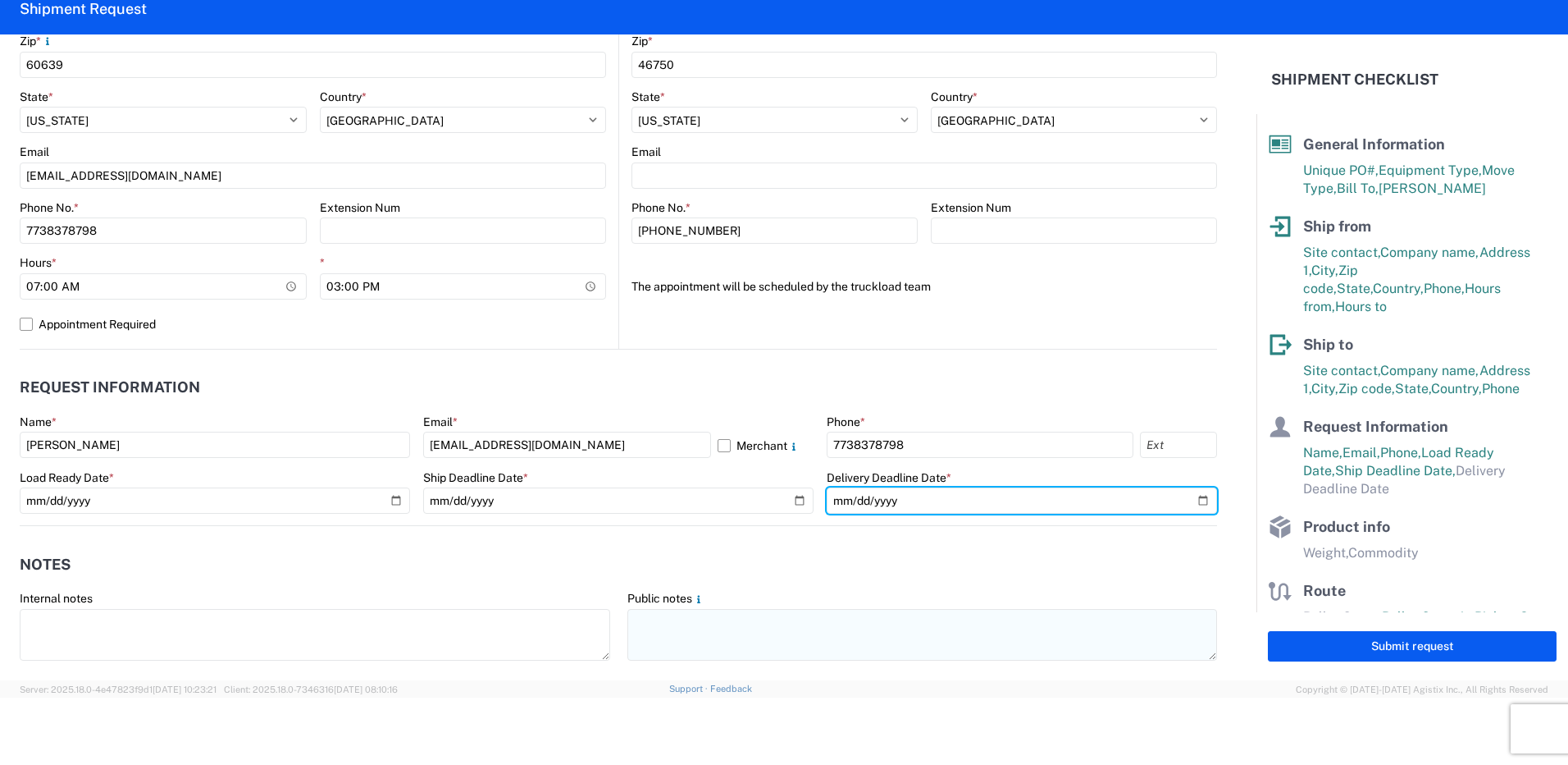
type input "[DATE]"
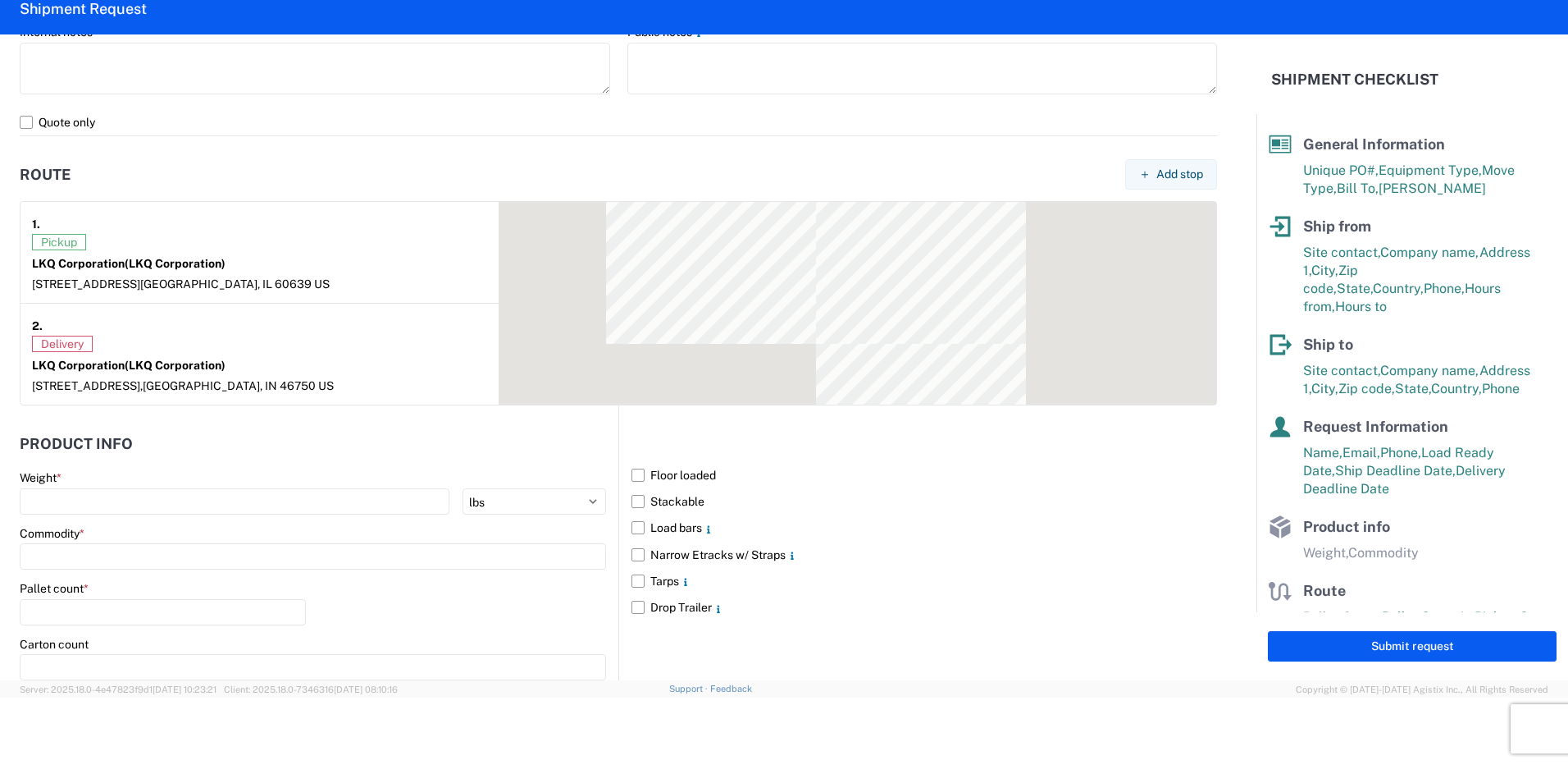
scroll to position [1148, 0]
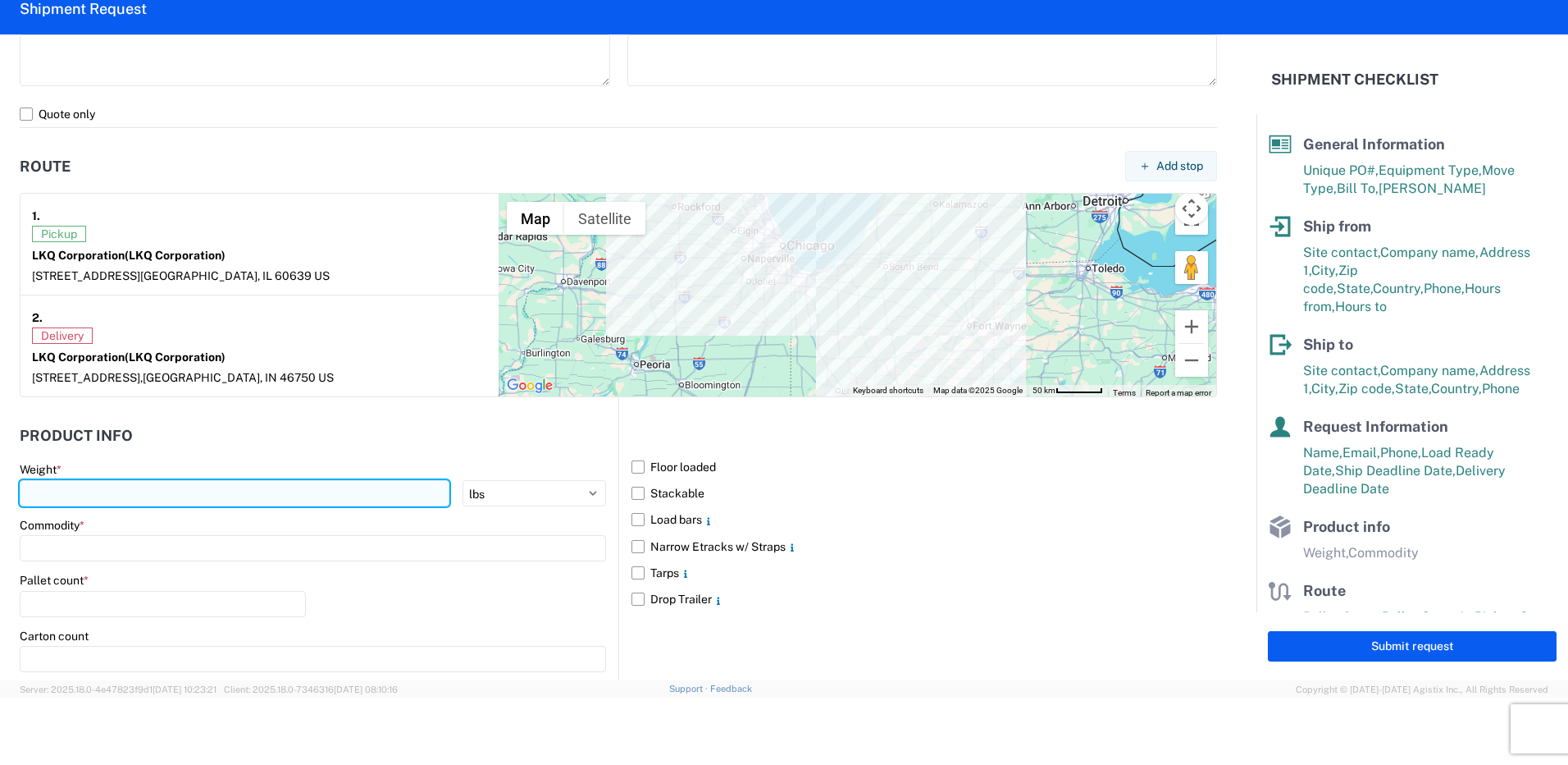
click at [40, 493] on input "number" at bounding box center [234, 493] width 430 height 26
type input "42000"
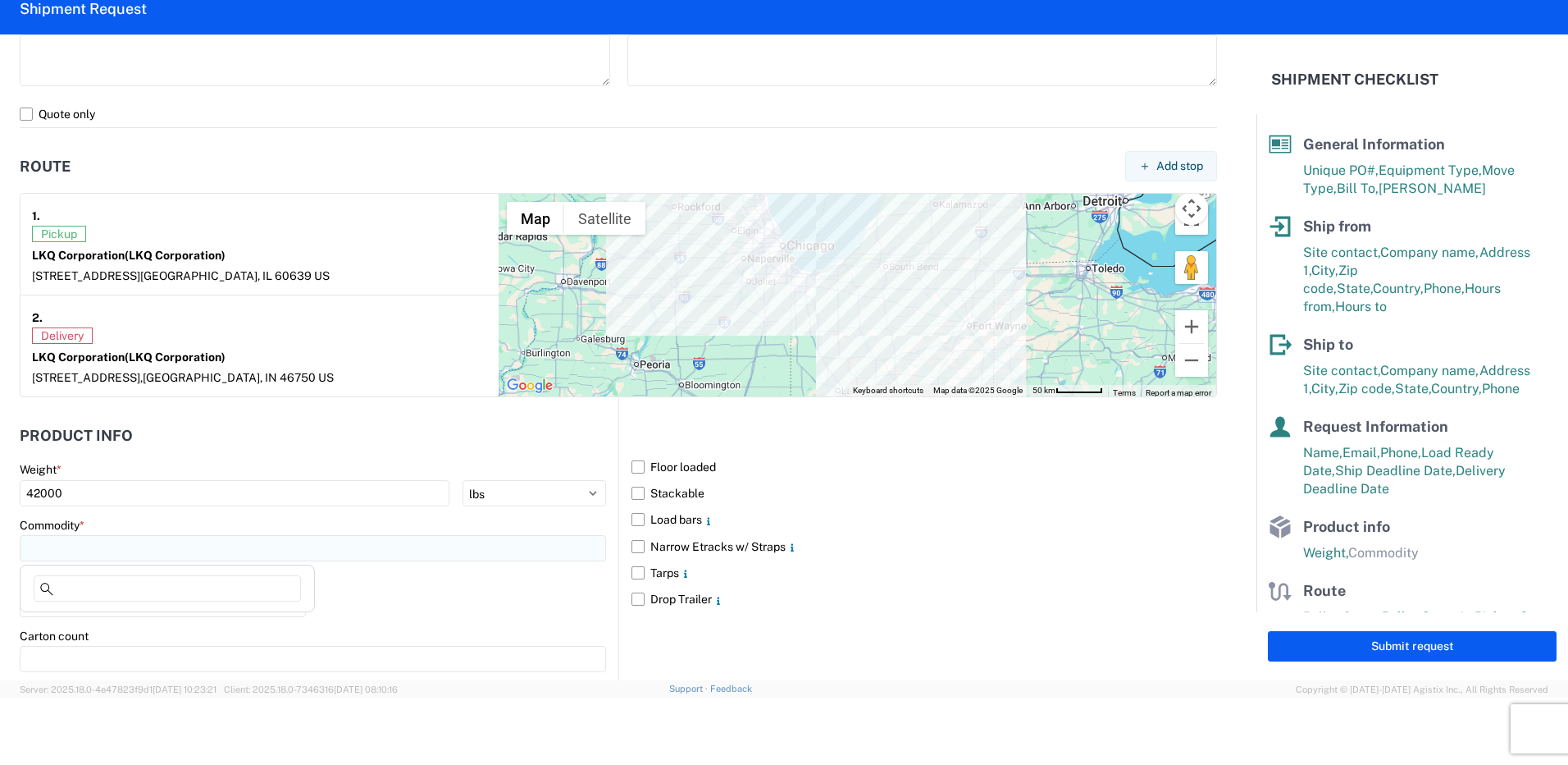
click at [97, 553] on input at bounding box center [313, 547] width 586 height 26
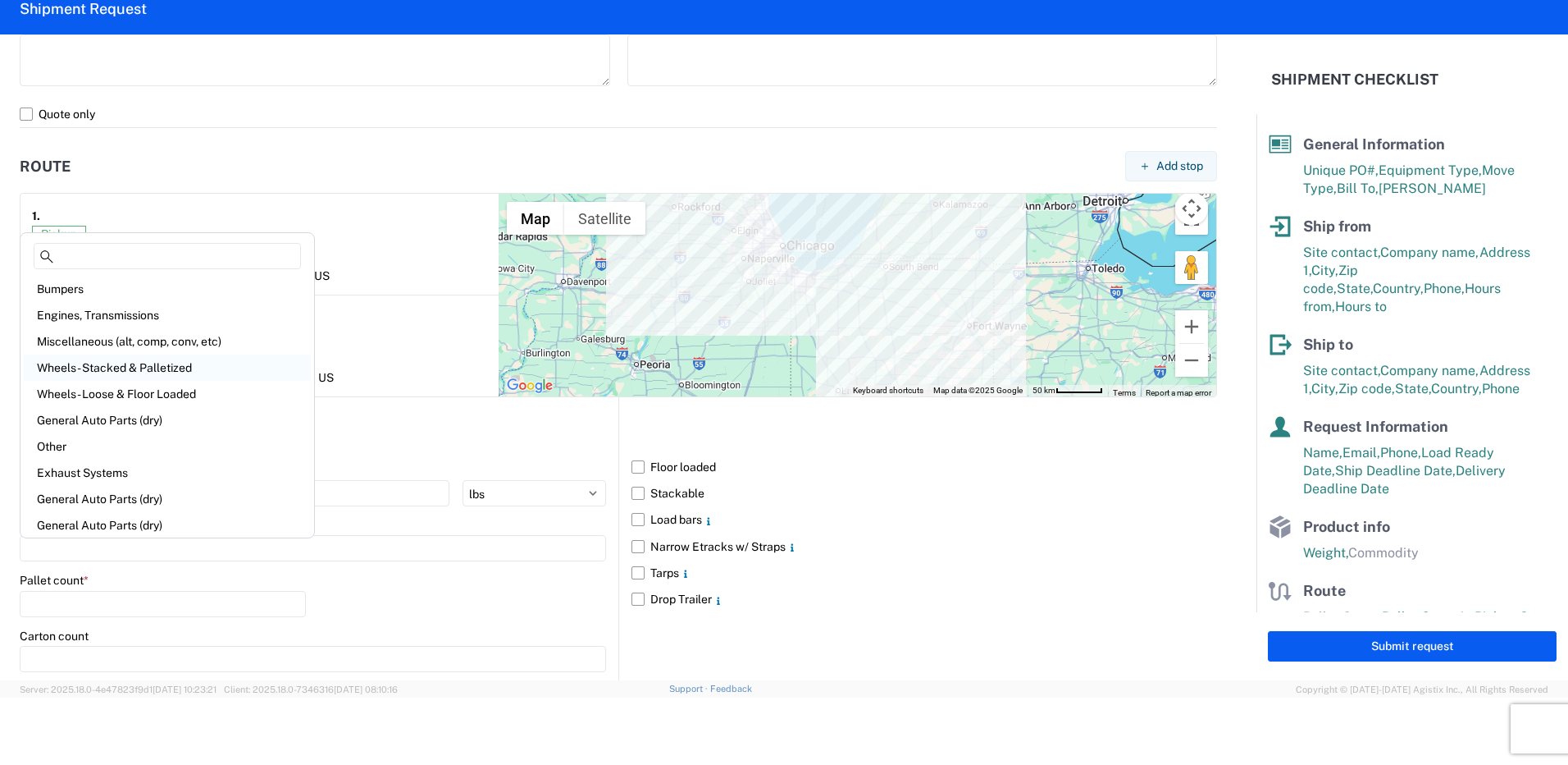
click at [120, 368] on div "Wheels - Stacked & Palletized" at bounding box center [167, 368] width 287 height 26
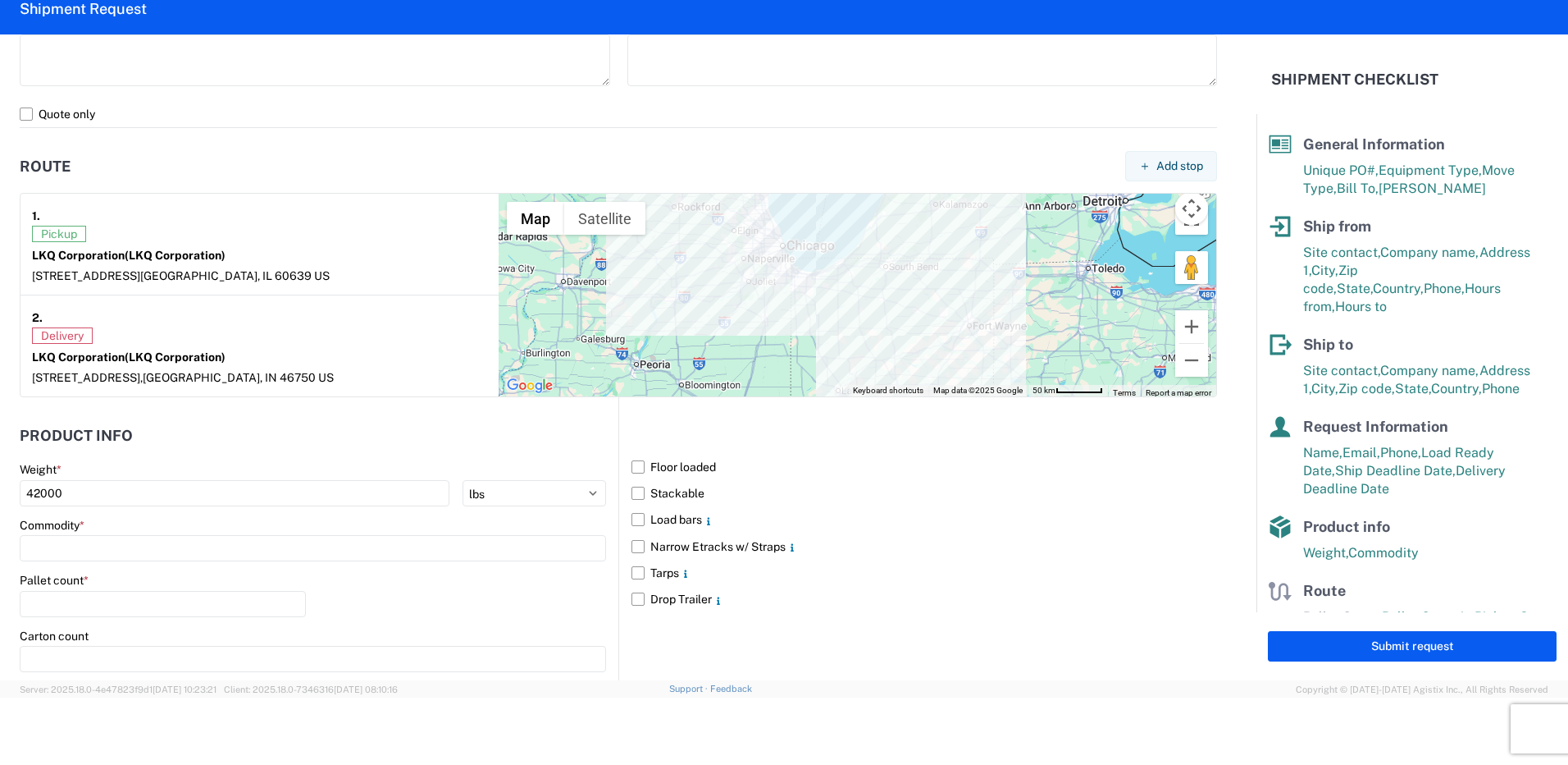
type input "Wheels - Stacked & Palletized"
click at [634, 464] on label "Floor loaded" at bounding box center [925, 467] width 586 height 26
click at [0, 0] on input "Floor loaded" at bounding box center [0, 0] width 0 height 0
click at [632, 501] on label "Stackable" at bounding box center [925, 493] width 586 height 26
click at [0, 0] on input "Stackable" at bounding box center [0, 0] width 0 height 0
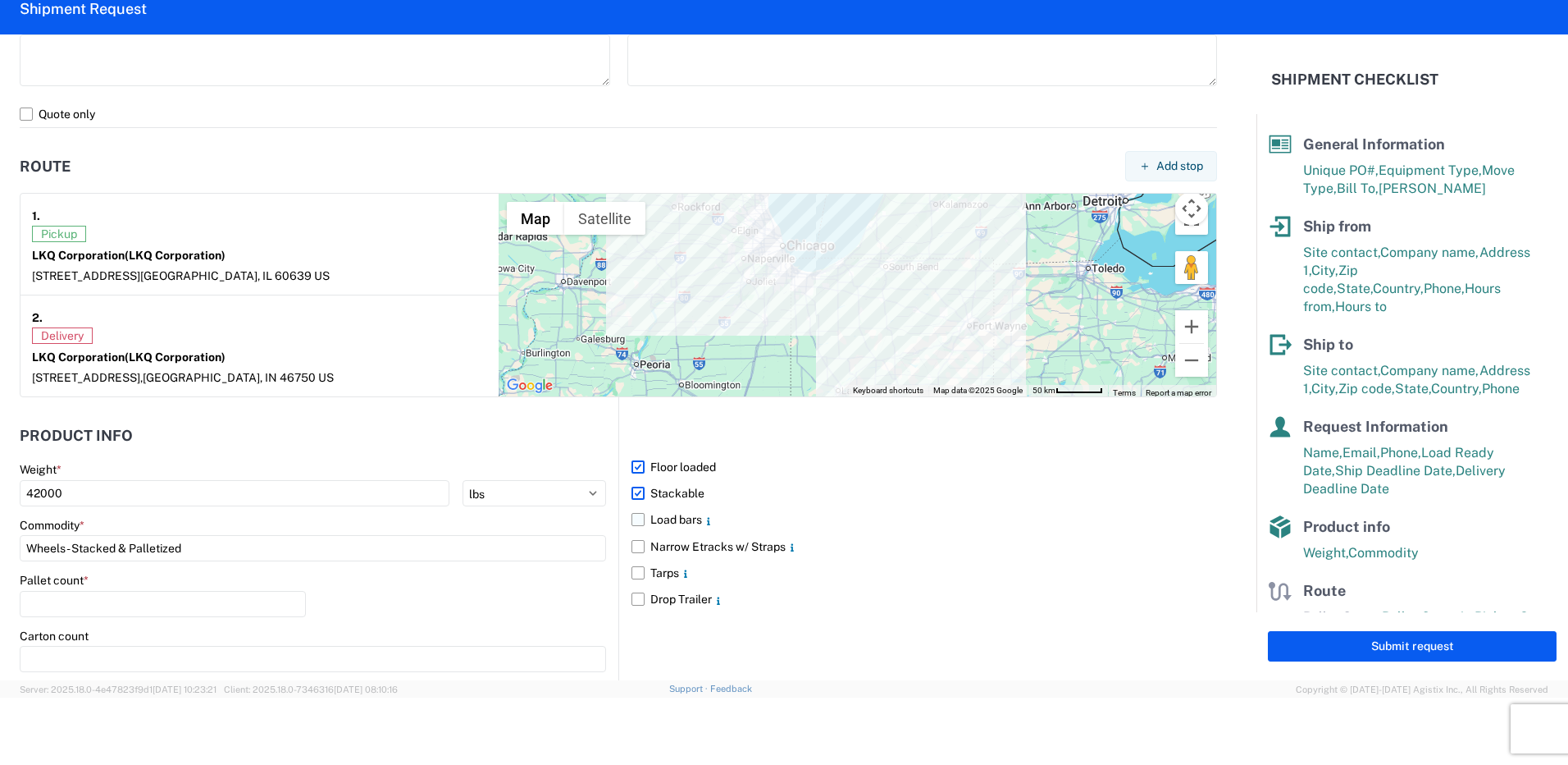
click at [633, 521] on label "Load bars" at bounding box center [925, 520] width 586 height 26
click at [0, 0] on input "Load bars" at bounding box center [0, 0] width 0 height 0
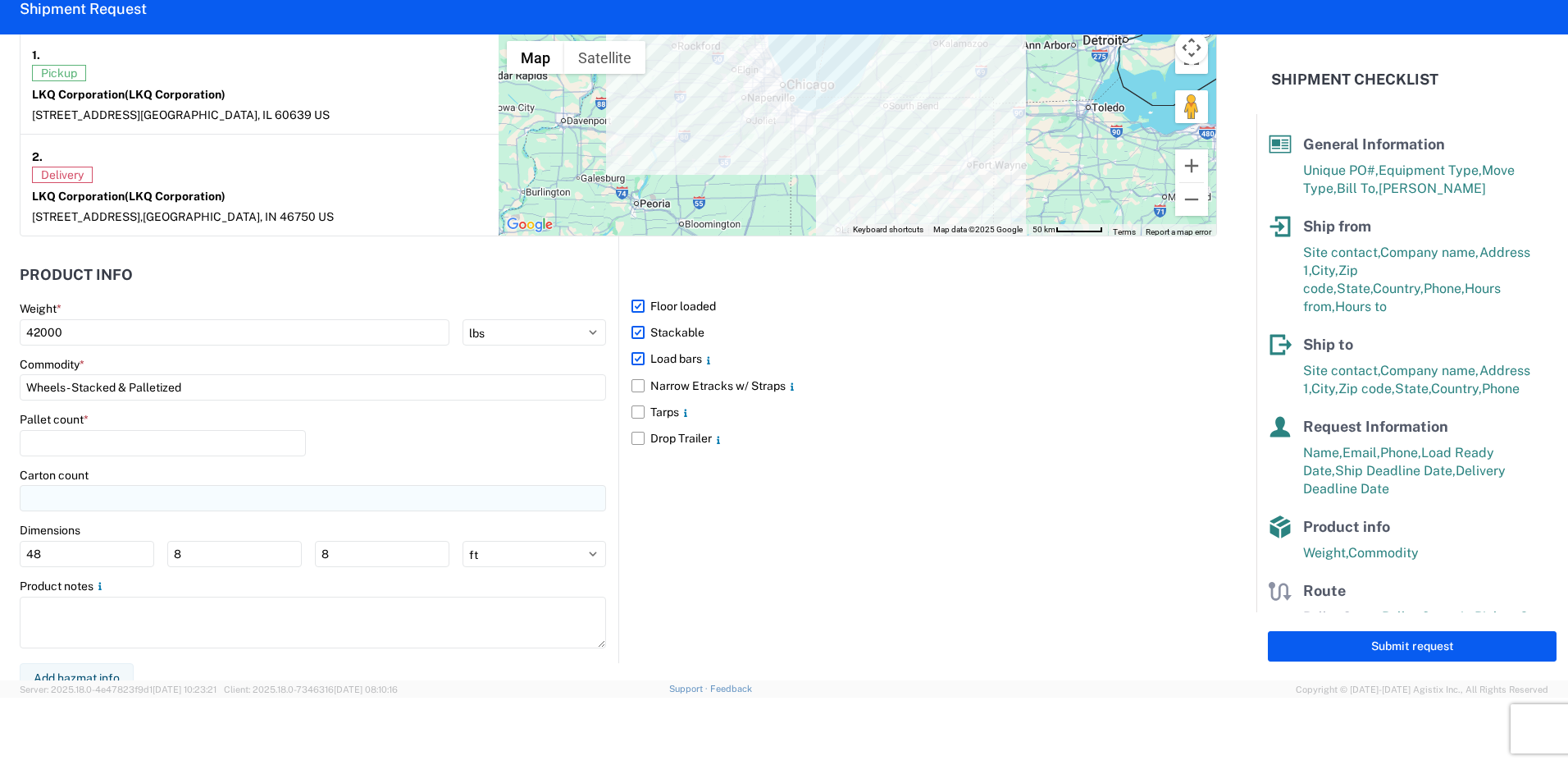
scroll to position [1312, 0]
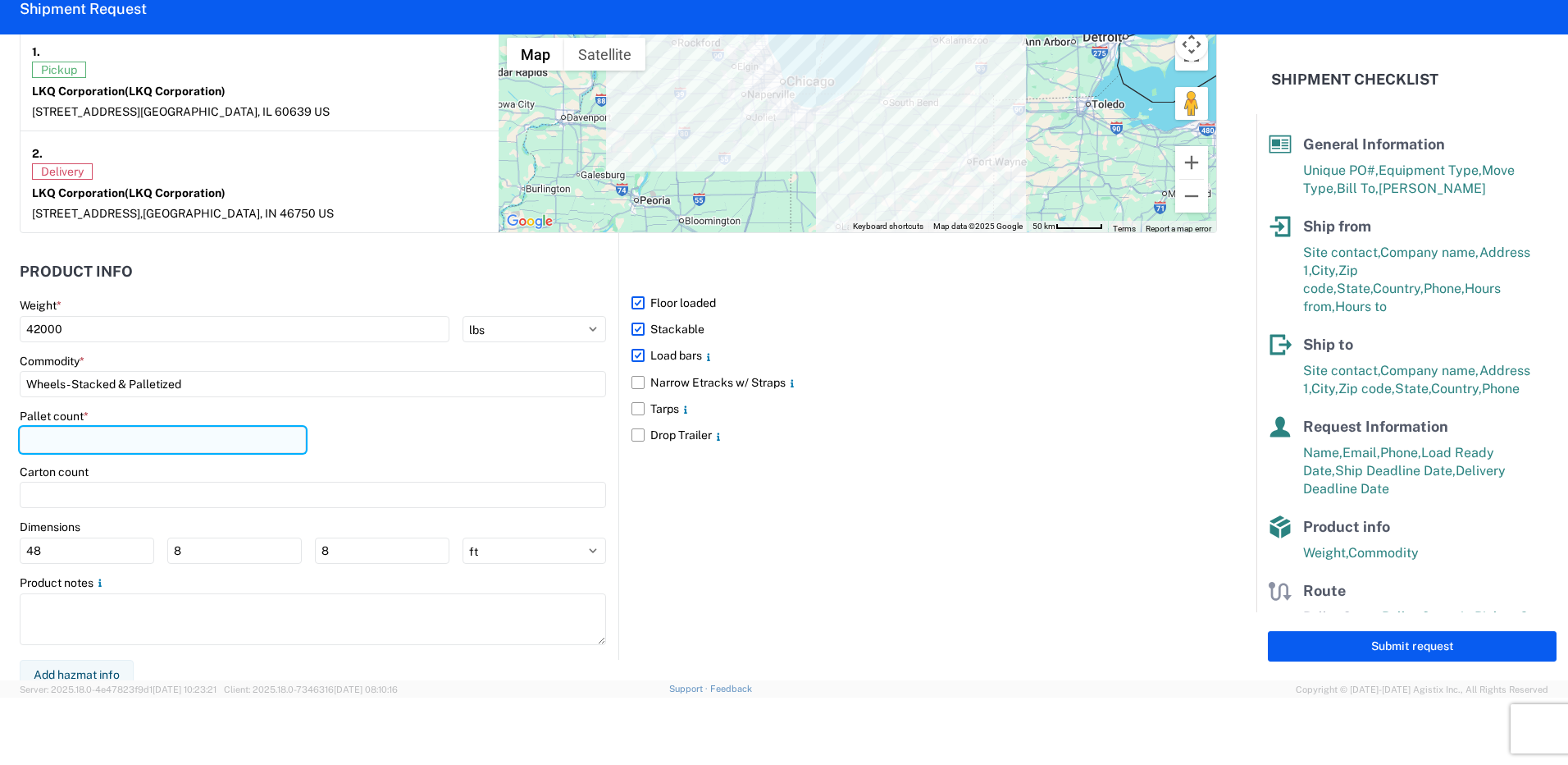
click at [159, 431] on input "number" at bounding box center [163, 439] width 286 height 26
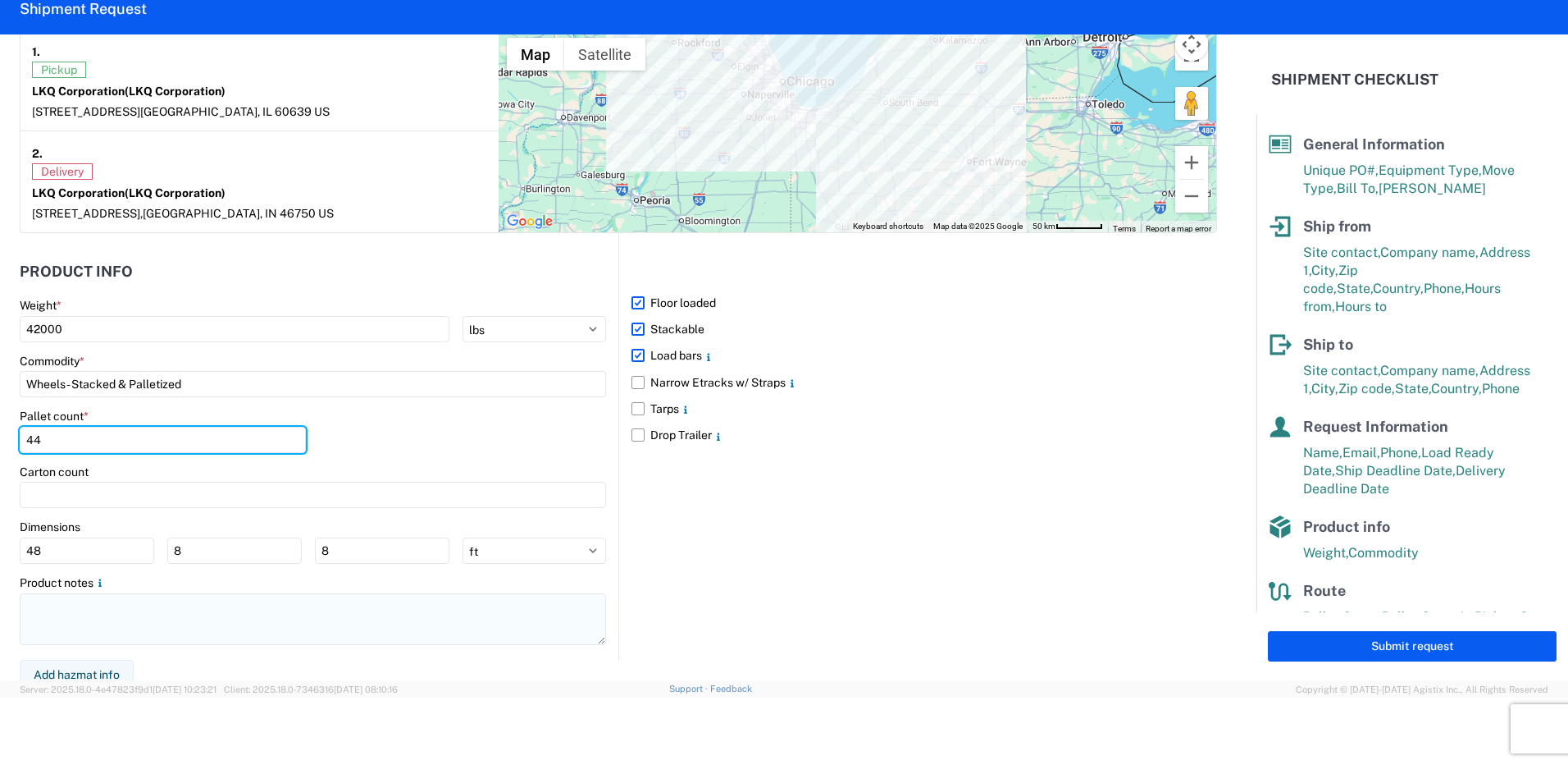
type input "44"
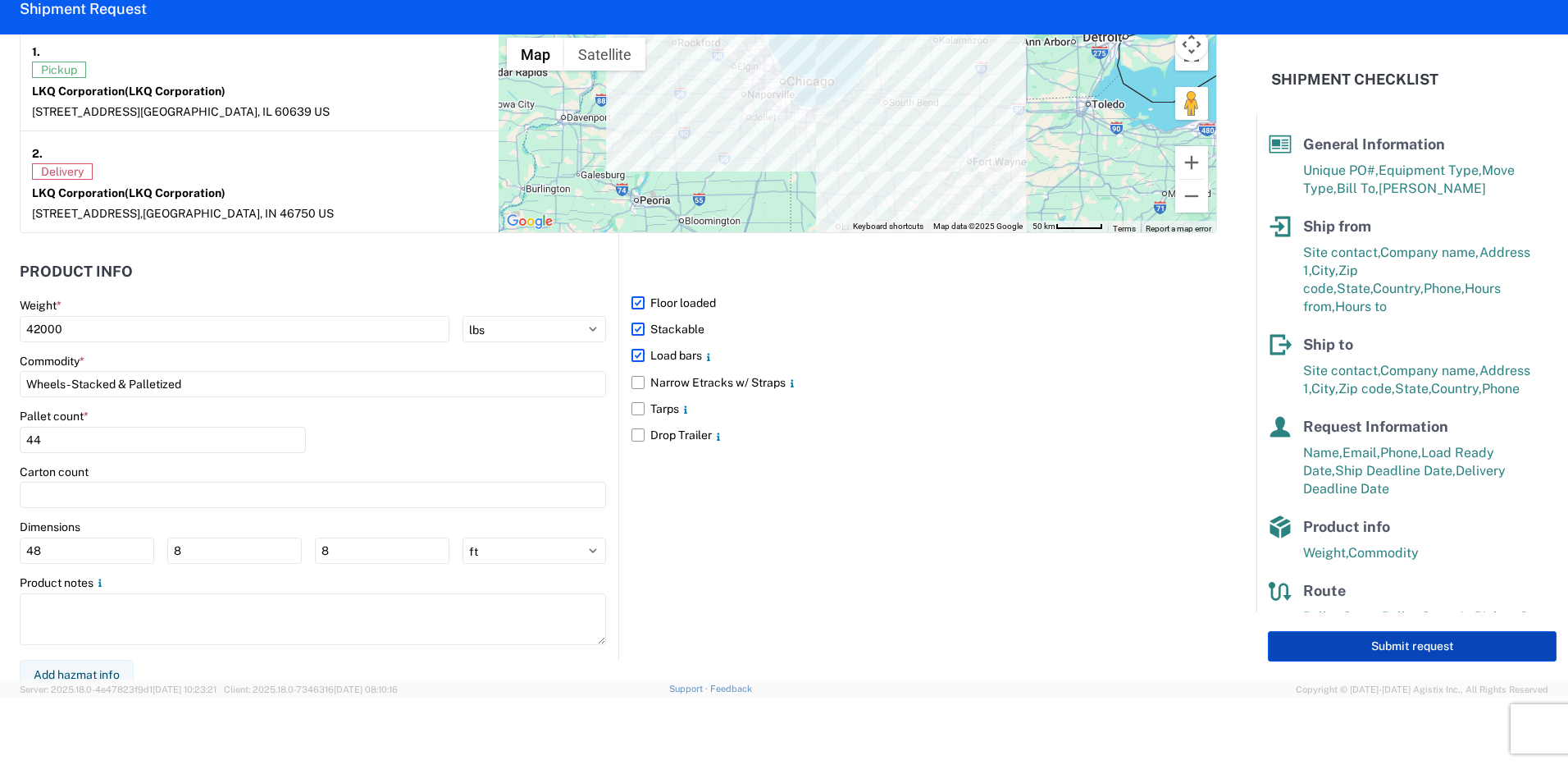
click at [1440, 644] on button "Submit request" at bounding box center [1412, 646] width 289 height 31
select select "US"
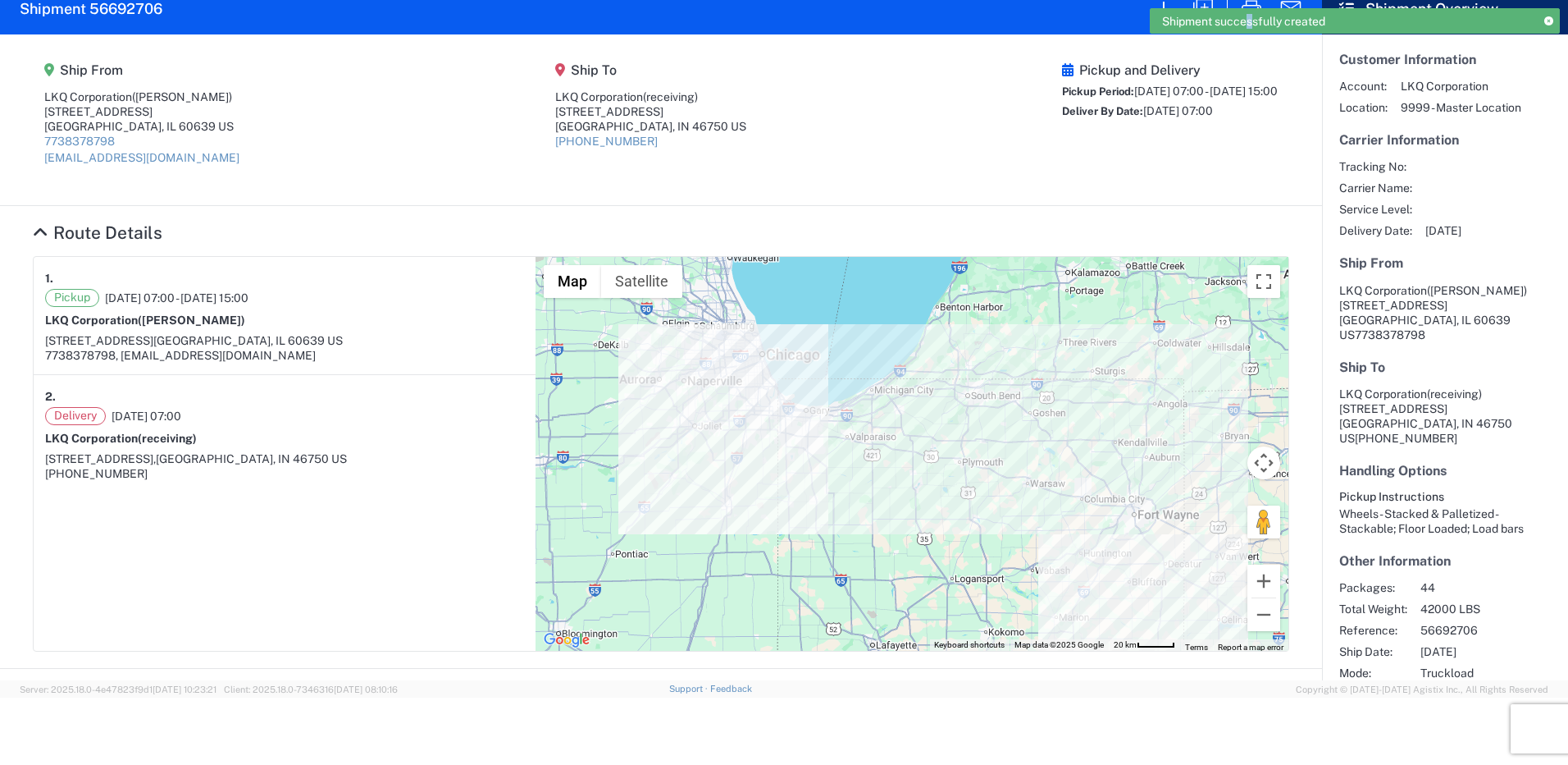
click at [1251, 12] on div "Shipment successfully created" at bounding box center [1354, 21] width 410 height 26
drag, startPoint x: 1251, startPoint y: 12, endPoint x: 1243, endPoint y: 22, distance: 12.8
click at [1243, 22] on span "Shipment successfully created" at bounding box center [1243, 21] width 163 height 15
click at [1259, 44] on div "Shipment successfully created" at bounding box center [1354, 26] width 410 height 37
click at [1248, 4] on icon "button" at bounding box center [1251, 9] width 26 height 26
